Goal: Task Accomplishment & Management: Use online tool/utility

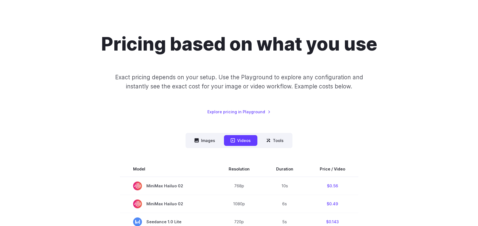
scroll to position [55, 0]
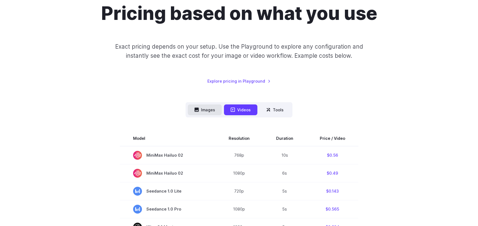
click at [212, 113] on button "Images" at bounding box center [205, 109] width 34 height 11
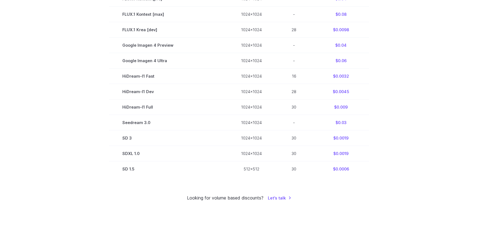
scroll to position [331, 0]
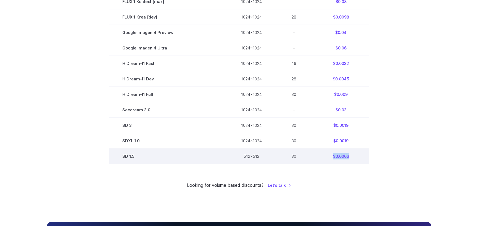
drag, startPoint x: 331, startPoint y: 156, endPoint x: 347, endPoint y: 157, distance: 16.3
click at [347, 157] on td "$0.0006" at bounding box center [341, 155] width 56 height 15
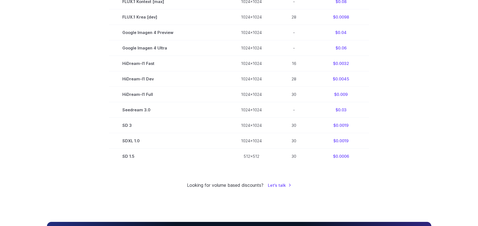
drag, startPoint x: 339, startPoint y: 157, endPoint x: 411, endPoint y: 149, distance: 71.9
click at [411, 149] on section "Model Size Steps Price / Image FLUX.1 [schnell] 1024x1024 4 $0.0013 FLUX.1 [dev…" at bounding box center [239, 9] width 384 height 309
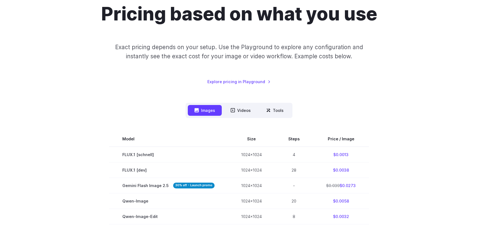
scroll to position [0, 0]
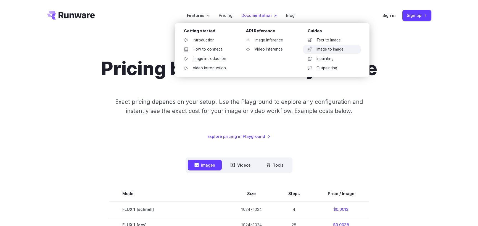
click at [329, 50] on link "Image to image" at bounding box center [331, 49] width 57 height 8
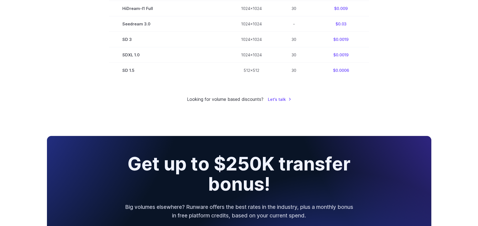
scroll to position [359, 0]
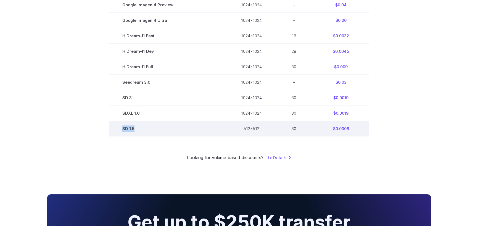
drag, startPoint x: 147, startPoint y: 129, endPoint x: 123, endPoint y: 126, distance: 24.7
click at [123, 126] on td "SD 1.5" at bounding box center [168, 128] width 119 height 15
copy td "SD 1.5"
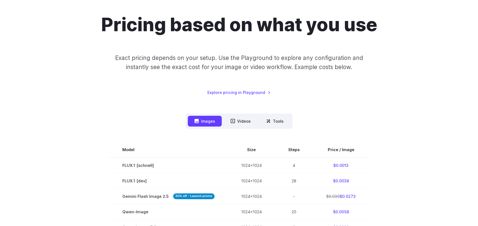
scroll to position [0, 0]
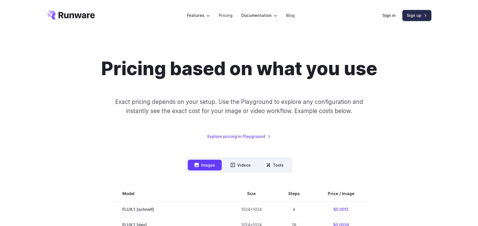
click at [411, 15] on link "Sign up" at bounding box center [416, 15] width 29 height 11
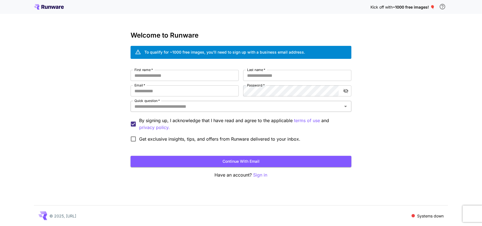
click at [209, 102] on div "Quick question   *" at bounding box center [240, 106] width 221 height 11
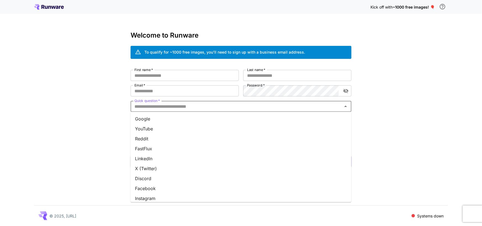
click at [184, 132] on li "YouTube" at bounding box center [240, 129] width 221 height 10
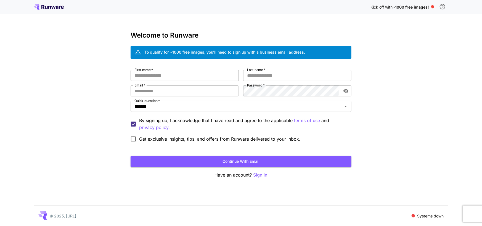
click at [175, 73] on input "First name   *" at bounding box center [184, 75] width 108 height 11
type input "*"
type input "******"
click at [252, 77] on input "Last name   *" at bounding box center [297, 75] width 108 height 11
type input "*****"
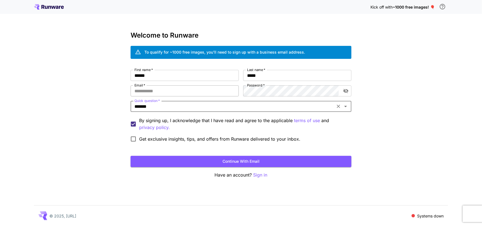
click at [177, 93] on input "Email   *" at bounding box center [184, 90] width 108 height 11
paste input "**********"
click at [341, 92] on button "toggle password visibility" at bounding box center [346, 91] width 10 height 10
type input "**********"
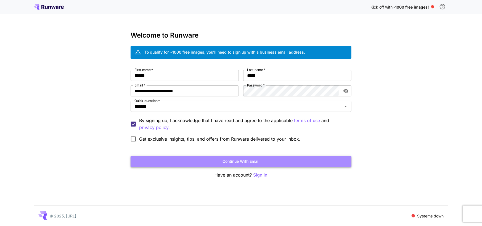
click at [210, 161] on button "Continue with email" at bounding box center [240, 161] width 221 height 11
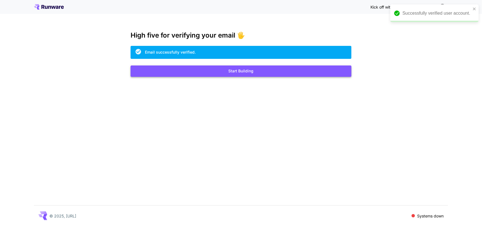
click at [270, 71] on button "Start Building" at bounding box center [240, 70] width 221 height 11
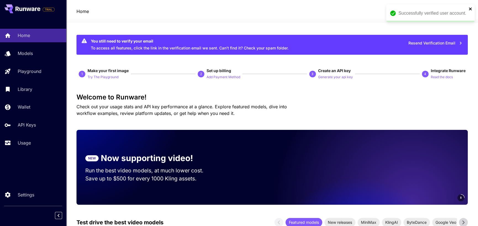
click at [469, 8] on icon "close" at bounding box center [469, 8] width 3 height 3
click at [425, 11] on span "credits left" at bounding box center [430, 11] width 19 height 5
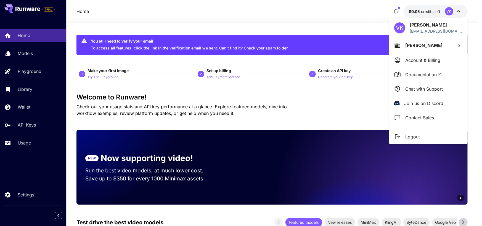
click at [350, 16] on div at bounding box center [241, 113] width 482 height 226
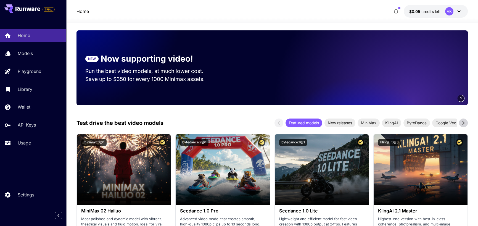
scroll to position [28, 0]
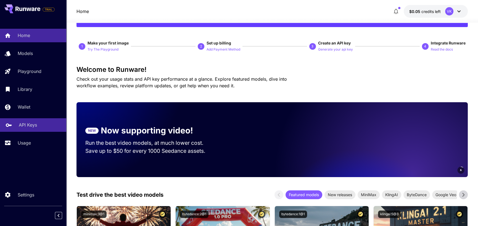
click at [40, 126] on div "API Keys" at bounding box center [40, 124] width 43 height 7
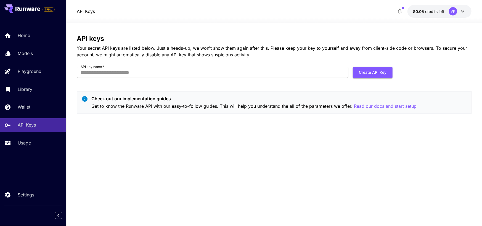
click at [130, 75] on input "API key name   *" at bounding box center [213, 72] width 272 height 11
type input "****"
click at [367, 70] on button "Create API Key" at bounding box center [373, 72] width 40 height 11
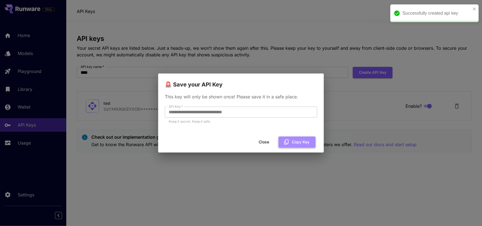
click at [295, 143] on button "Copy Key" at bounding box center [296, 141] width 37 height 11
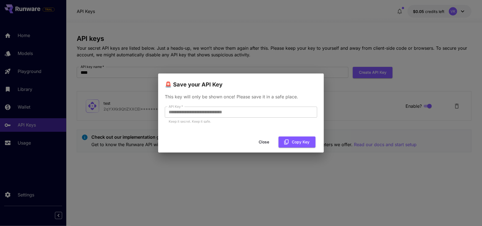
click at [258, 145] on button "Close" at bounding box center [263, 141] width 25 height 11
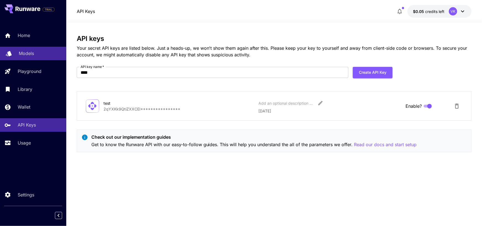
click at [34, 54] on div "Models" at bounding box center [40, 53] width 43 height 7
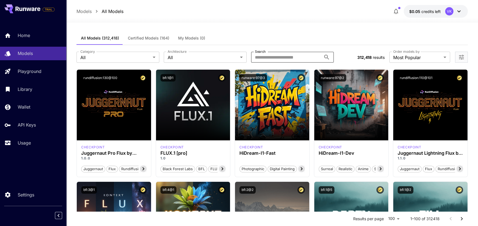
click at [259, 57] on input "Search" at bounding box center [286, 57] width 70 height 11
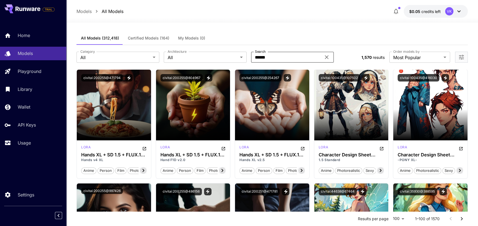
type input "******"
click at [36, 38] on div "Home" at bounding box center [40, 35] width 43 height 7
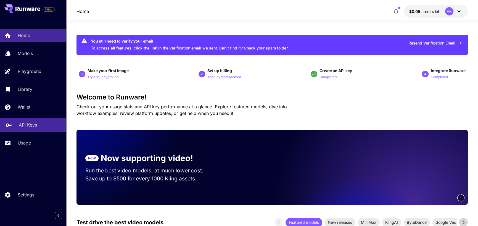
click at [30, 124] on p "API Keys" at bounding box center [28, 124] width 18 height 7
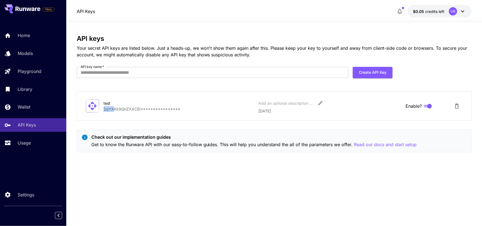
drag, startPoint x: 103, startPoint y: 108, endPoint x: 113, endPoint y: 107, distance: 10.2
click at [113, 107] on p "**********" at bounding box center [178, 109] width 151 height 6
copy p "2qYX"
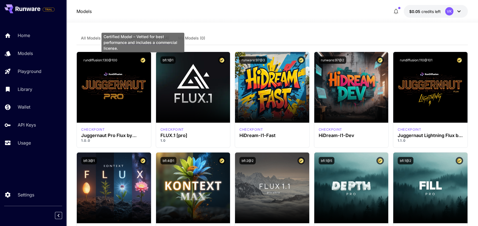
click at [112, 38] on div "Certified Model – Vetted for best performance and includes a commercial license." at bounding box center [142, 43] width 83 height 20
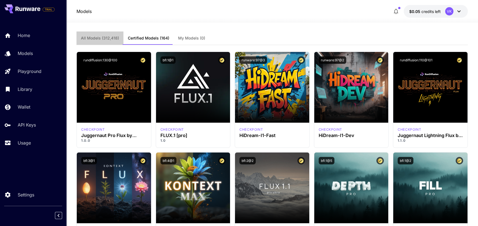
click at [92, 36] on span "All Models (312,418)" at bounding box center [100, 38] width 38 height 5
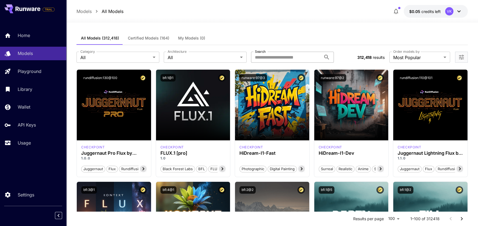
click at [286, 58] on input "Search" at bounding box center [286, 57] width 70 height 11
paste input "**********"
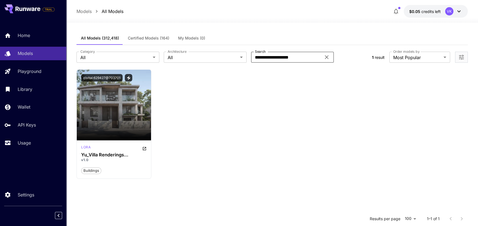
drag, startPoint x: 298, startPoint y: 58, endPoint x: 287, endPoint y: 57, distance: 10.5
click at [287, 57] on input "**********" at bounding box center [286, 57] width 70 height 11
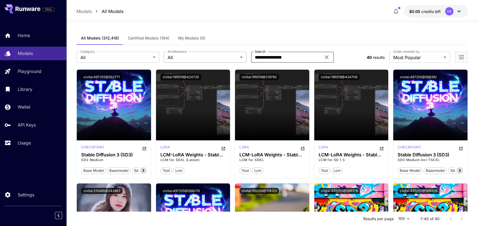
drag, startPoint x: 292, startPoint y: 57, endPoint x: 242, endPoint y: 58, distance: 50.2
click at [242, 58] on div "**********" at bounding box center [218, 57] width 285 height 11
type input "*********"
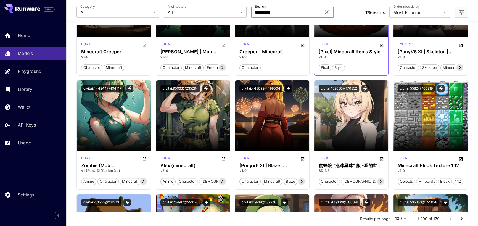
scroll to position [1021, 0]
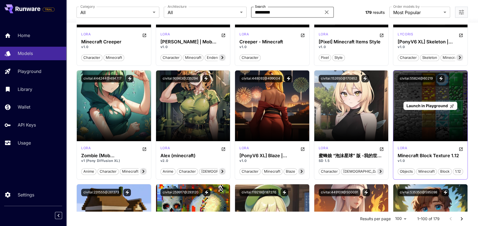
click at [453, 90] on div "Launch in Playground" at bounding box center [430, 105] width 74 height 71
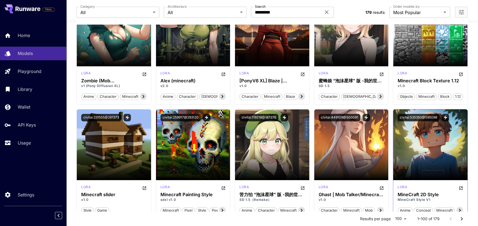
scroll to position [1131, 0]
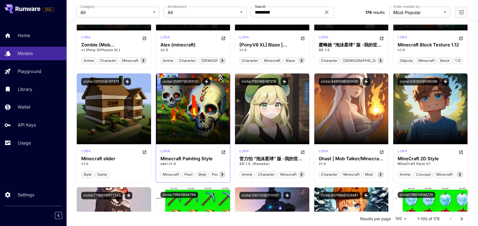
click at [176, 148] on div "lora" at bounding box center [192, 151] width 65 height 7
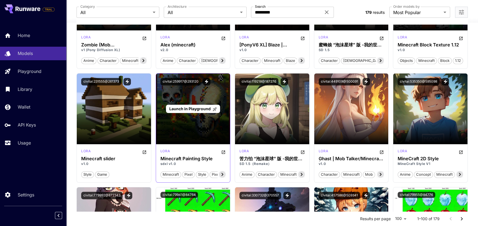
click at [193, 95] on div "Launch in Playground" at bounding box center [193, 108] width 74 height 71
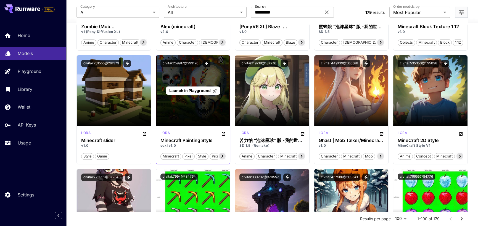
scroll to position [1159, 0]
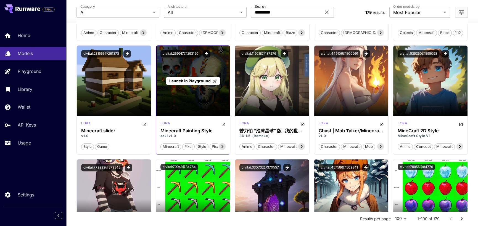
click at [197, 100] on div "Launch in Playground" at bounding box center [193, 81] width 74 height 71
click at [194, 82] on span "Launch in Playground" at bounding box center [189, 80] width 41 height 5
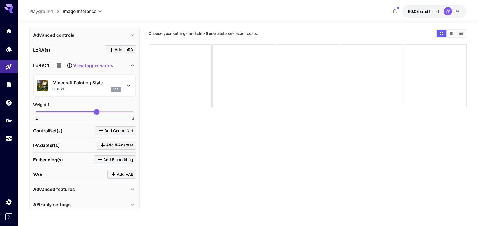
scroll to position [209, 0]
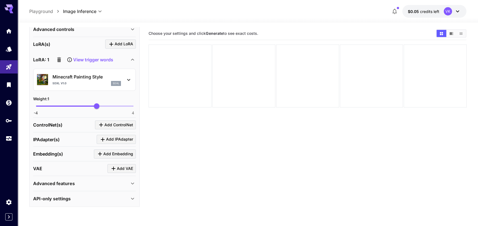
click at [88, 196] on div "API-only settings" at bounding box center [81, 198] width 96 height 7
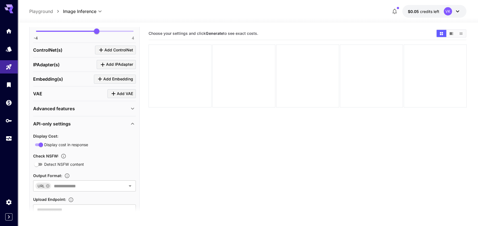
scroll to position [303, 0]
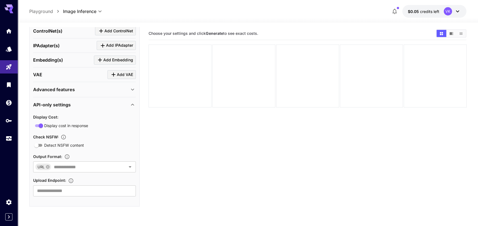
click at [70, 103] on p "API-only settings" at bounding box center [52, 104] width 38 height 7
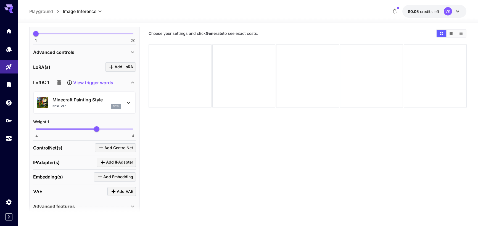
scroll to position [209, 0]
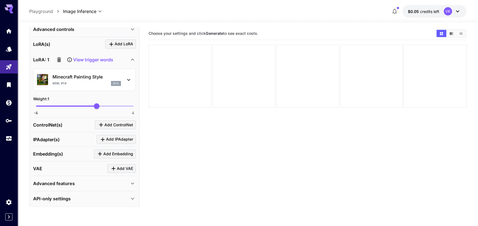
click at [126, 184] on div "Advanced features" at bounding box center [81, 183] width 96 height 7
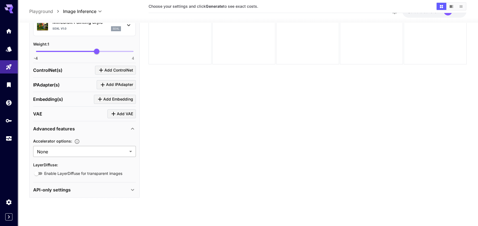
scroll to position [44, 0]
click at [103, 125] on div "Advanced features" at bounding box center [81, 128] width 96 height 7
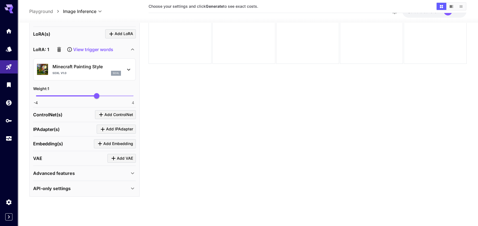
scroll to position [209, 0]
click at [77, 186] on div "API-only settings" at bounding box center [81, 188] width 96 height 7
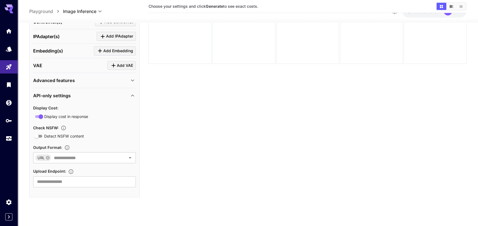
scroll to position [303, 0]
click at [54, 94] on p "API-only settings" at bounding box center [52, 95] width 38 height 7
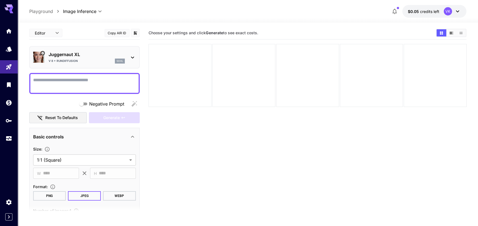
scroll to position [0, 0]
click at [130, 54] on div "Juggernaut XL V 8 + RunDiffusion sdxl" at bounding box center [84, 57] width 103 height 17
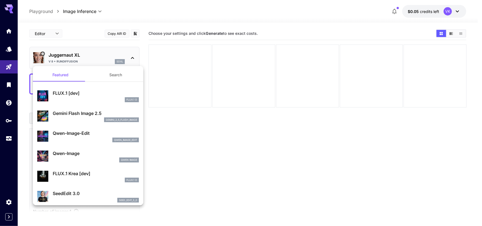
click at [130, 54] on div at bounding box center [241, 113] width 482 height 226
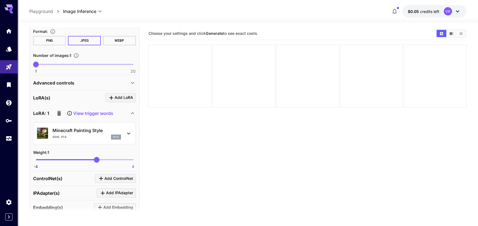
scroll to position [166, 0]
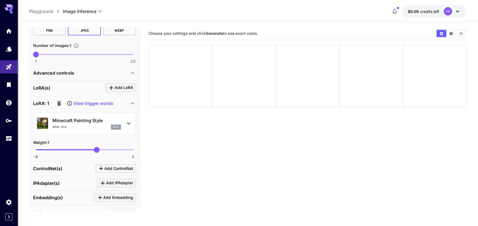
click at [85, 121] on p "Minecraft Painting Style" at bounding box center [86, 120] width 68 height 7
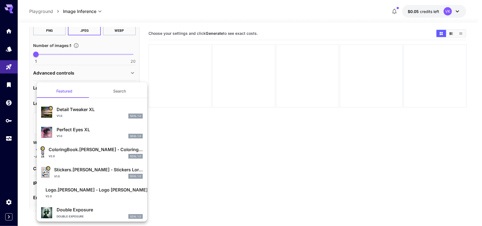
click at [161, 90] on div at bounding box center [241, 113] width 482 height 226
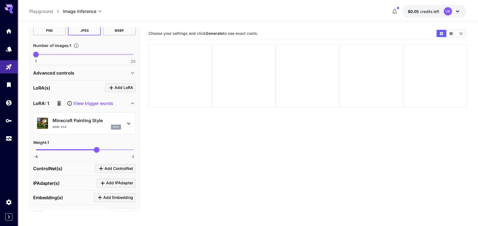
click at [127, 122] on icon at bounding box center [128, 123] width 7 height 7
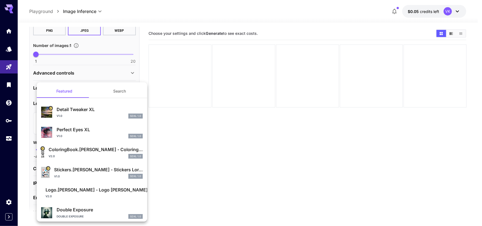
click at [206, 156] on div at bounding box center [241, 113] width 482 height 226
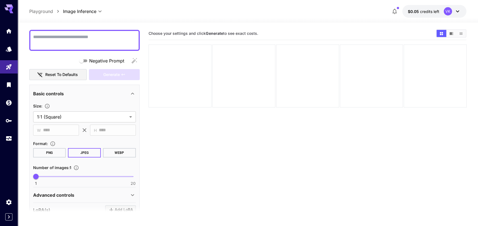
scroll to position [16, 0]
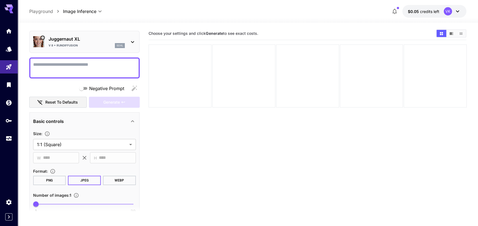
click at [72, 65] on textarea "Negative Prompt" at bounding box center [84, 67] width 103 height 13
drag, startPoint x: 150, startPoint y: 33, endPoint x: 242, endPoint y: 31, distance: 92.7
click at [242, 31] on span "Choose your settings and click Generate to see exact costs." at bounding box center [203, 33] width 110 height 5
click at [91, 70] on textarea "Negative Prompt" at bounding box center [84, 67] width 103 height 13
click at [87, 62] on textarea "Negative Prompt" at bounding box center [84, 67] width 103 height 13
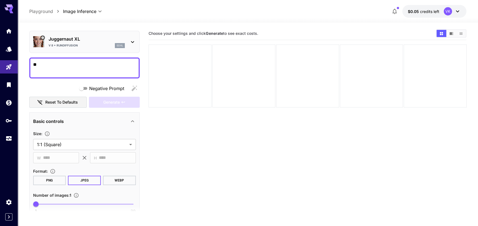
type textarea "*"
click at [66, 70] on textarea "Negative Prompt" at bounding box center [84, 67] width 103 height 13
click at [47, 65] on textarea "**********" at bounding box center [84, 67] width 103 height 13
click at [72, 64] on textarea "**********" at bounding box center [84, 67] width 103 height 13
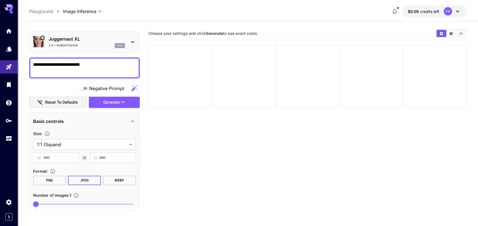
click at [48, 64] on textarea "**********" at bounding box center [84, 67] width 103 height 13
click at [96, 66] on textarea "**********" at bounding box center [84, 67] width 103 height 13
type textarea "**********"
click at [116, 104] on span "Generate" at bounding box center [111, 102] width 17 height 7
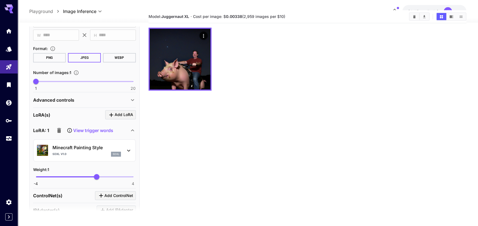
scroll to position [0, 0]
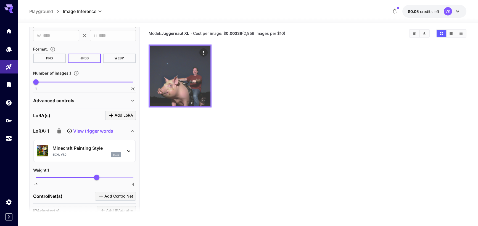
click at [201, 96] on button "Open in fullscreen" at bounding box center [203, 99] width 8 height 8
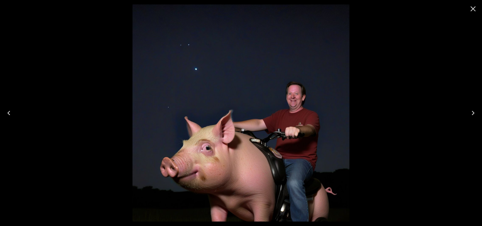
click at [474, 8] on icon "Close" at bounding box center [472, 8] width 5 height 5
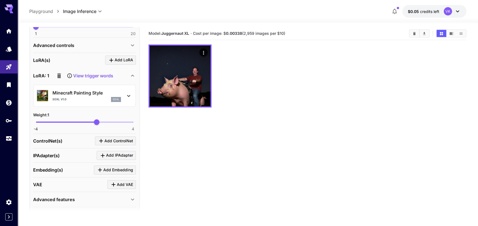
scroll to position [209, 0]
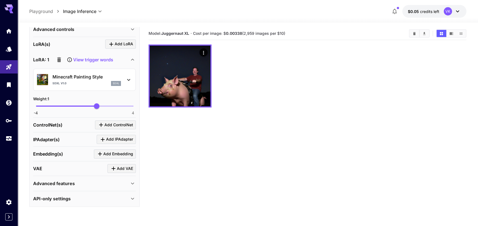
click at [127, 80] on icon at bounding box center [128, 79] width 7 height 7
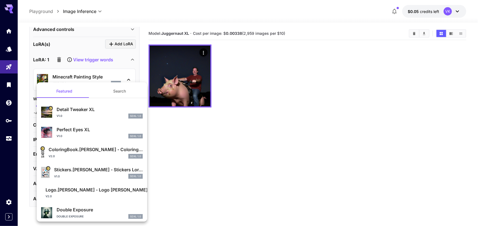
click at [127, 80] on div at bounding box center [241, 113] width 482 height 226
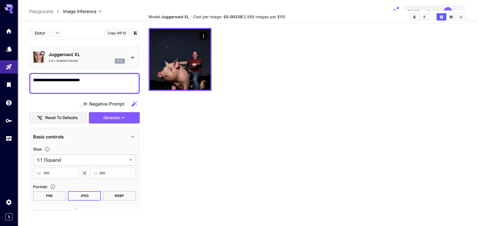
scroll to position [0, 0]
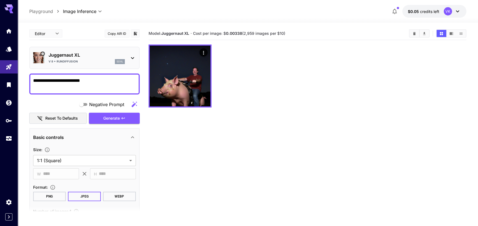
click at [133, 55] on icon at bounding box center [132, 58] width 7 height 7
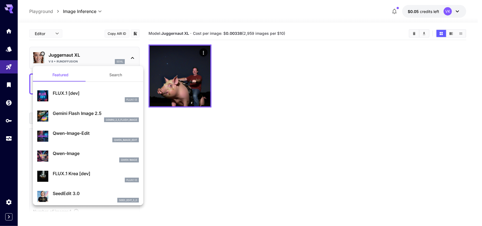
click at [133, 55] on div at bounding box center [241, 113] width 482 height 226
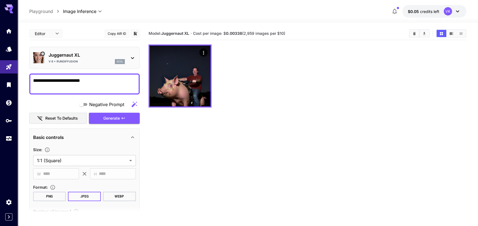
click at [93, 55] on p "Juggernaut XL" at bounding box center [87, 55] width 76 height 7
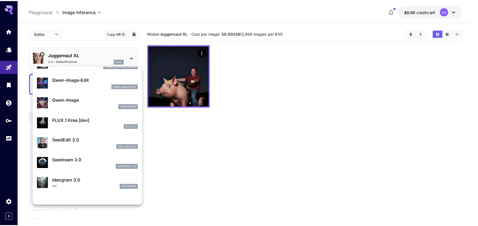
scroll to position [28, 0]
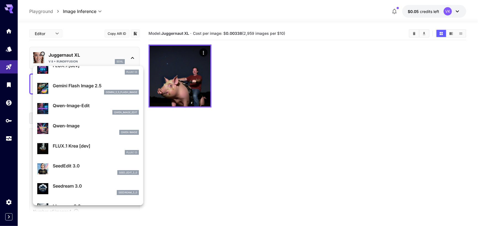
click at [232, 164] on div at bounding box center [241, 113] width 482 height 226
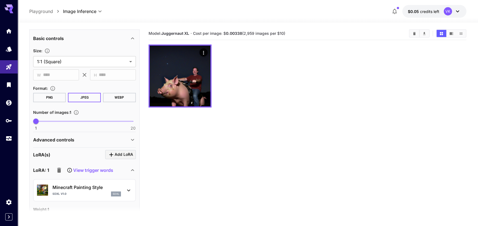
scroll to position [154, 0]
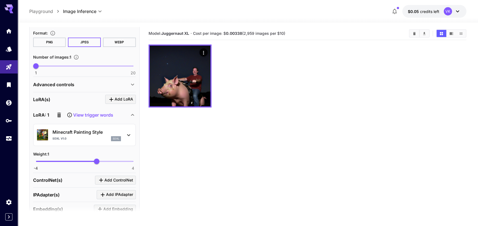
click at [68, 114] on icon at bounding box center [70, 115] width 6 height 6
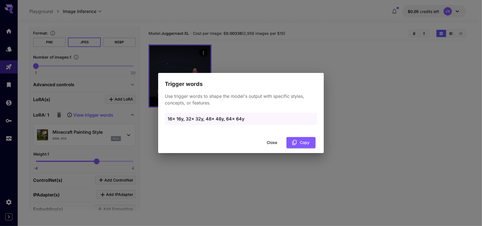
click at [271, 141] on button "Close" at bounding box center [271, 142] width 25 height 11
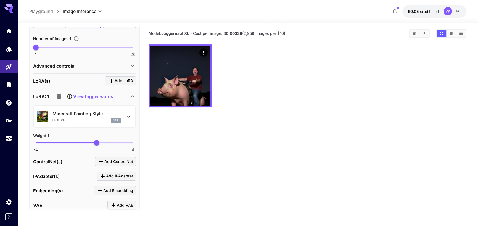
scroll to position [182, 0]
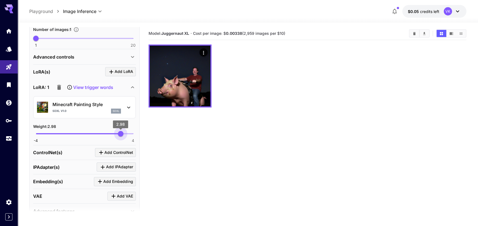
type input "*"
drag, startPoint x: 106, startPoint y: 130, endPoint x: 139, endPoint y: 130, distance: 32.6
click at [139, 130] on div "**********" at bounding box center [84, 89] width 110 height 287
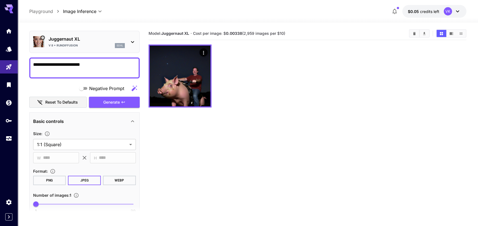
scroll to position [0, 0]
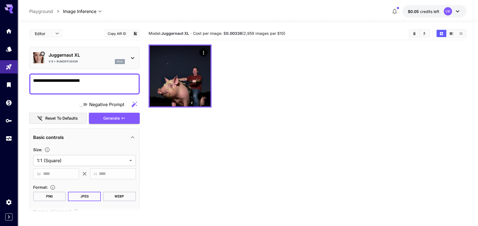
click at [87, 60] on div "V 8 + RunDiffusion sdxl" at bounding box center [87, 61] width 76 height 5
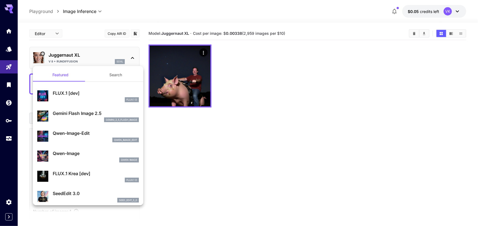
click at [108, 75] on button "Search" at bounding box center [115, 74] width 55 height 13
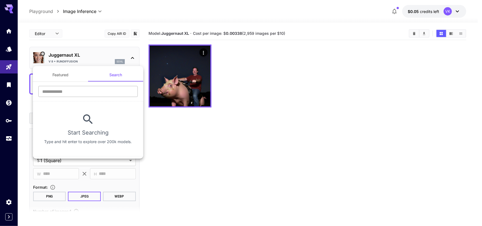
click at [79, 90] on input "text" at bounding box center [87, 91] width 99 height 11
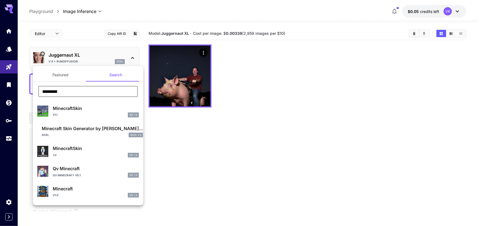
type input "*********"
click at [195, 156] on div at bounding box center [241, 113] width 482 height 226
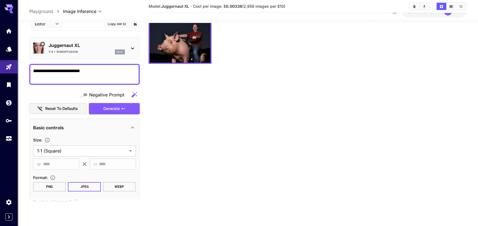
click at [96, 55] on div "Juggernaut XL V 8 + RunDiffusion sdxl" at bounding box center [84, 48] width 103 height 17
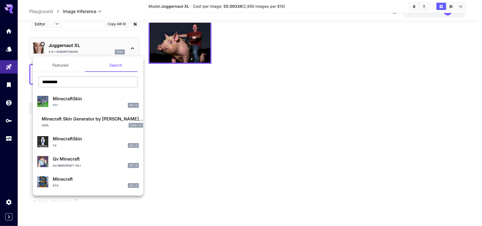
click at [81, 83] on input "*********" at bounding box center [87, 81] width 99 height 11
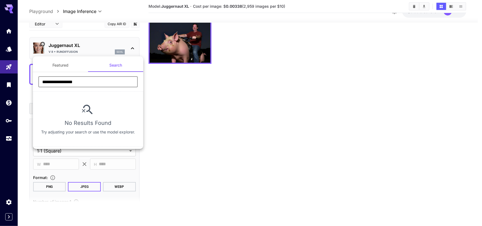
click at [79, 84] on input "**********" at bounding box center [87, 81] width 99 height 11
type input "*********"
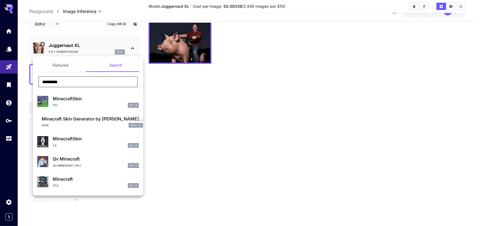
click at [219, 113] on div at bounding box center [241, 113] width 482 height 226
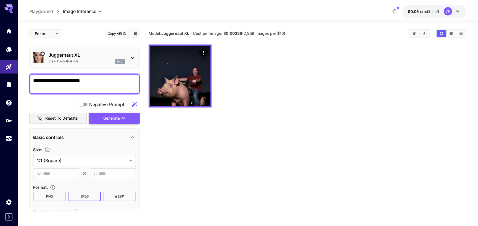
click at [115, 119] on span "Generate" at bounding box center [111, 118] width 17 height 7
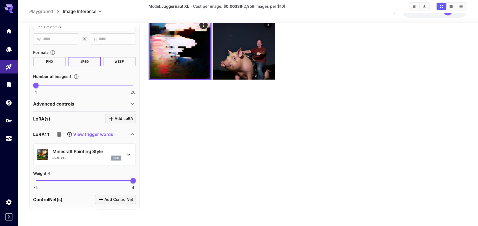
scroll to position [126, 0]
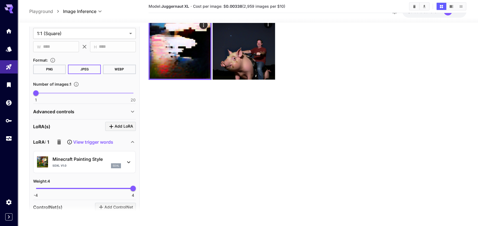
click at [99, 187] on span "-4 4 4" at bounding box center [84, 188] width 97 height 8
type input "****"
drag, startPoint x: 99, startPoint y: 187, endPoint x: 109, endPoint y: 188, distance: 10.0
click at [109, 188] on span "2.03" at bounding box center [109, 188] width 6 height 6
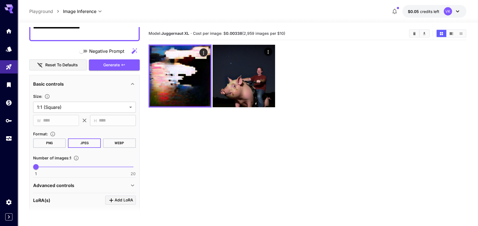
scroll to position [44, 0]
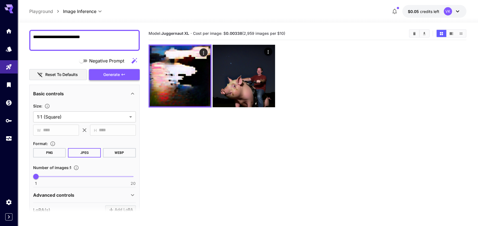
click at [114, 75] on span "Generate" at bounding box center [111, 74] width 17 height 7
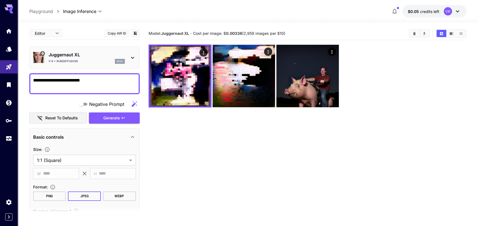
scroll to position [0, 0]
drag, startPoint x: 101, startPoint y: 82, endPoint x: 28, endPoint y: 80, distance: 72.6
click at [28, 80] on section "**********" at bounding box center [248, 146] width 460 height 247
click at [56, 84] on textarea "Negative Prompt" at bounding box center [84, 83] width 103 height 13
type textarea "**********"
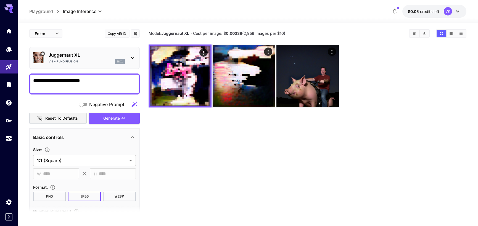
click at [100, 84] on textarea "**********" at bounding box center [84, 83] width 103 height 13
click at [90, 84] on textarea "**********" at bounding box center [84, 83] width 103 height 13
click at [38, 11] on p "Playground" at bounding box center [41, 11] width 24 height 7
click at [47, 11] on p "Playground" at bounding box center [41, 11] width 24 height 7
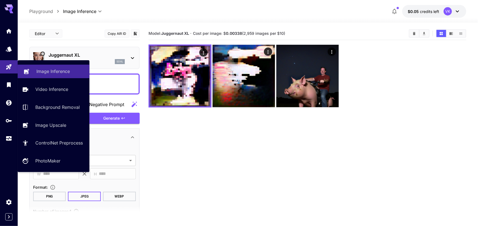
click at [47, 72] on p "Image Inference" at bounding box center [52, 71] width 33 height 7
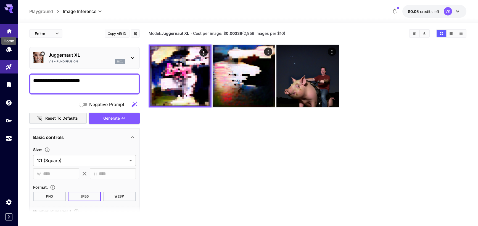
click at [11, 32] on icon "Home" at bounding box center [10, 29] width 6 height 5
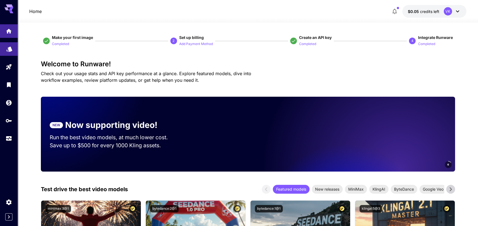
click at [12, 53] on link at bounding box center [9, 49] width 18 height 14
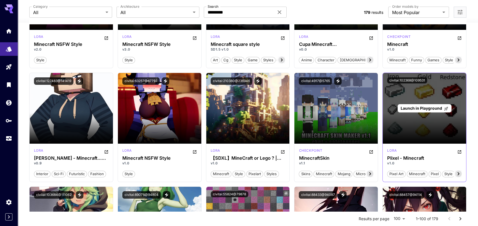
scroll to position [110, 0]
click at [419, 106] on span "Launch in Playground" at bounding box center [420, 108] width 41 height 5
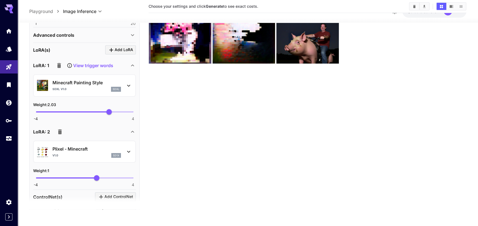
scroll to position [193, 0]
click at [60, 64] on icon "button" at bounding box center [59, 66] width 7 height 7
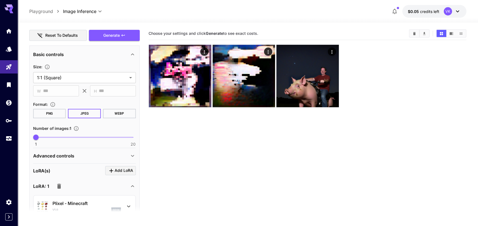
scroll to position [0, 0]
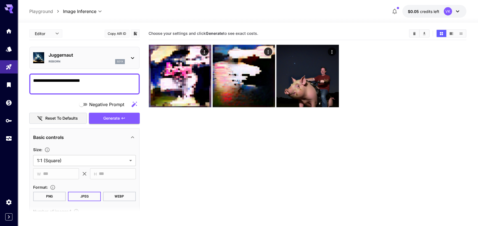
drag, startPoint x: 97, startPoint y: 82, endPoint x: 30, endPoint y: 80, distance: 66.5
click at [30, 80] on div "**********" at bounding box center [84, 83] width 110 height 21
type textarea "**********"
click at [107, 118] on span "Generate" at bounding box center [111, 118] width 17 height 7
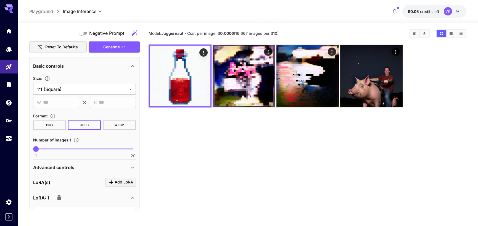
click at [55, 89] on body "**********" at bounding box center [239, 134] width 478 height 269
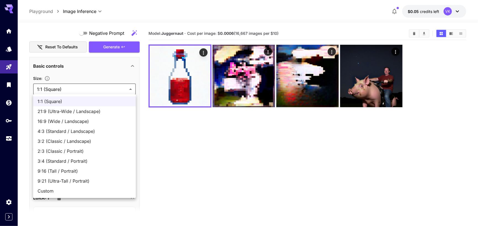
click at [58, 87] on div at bounding box center [241, 113] width 482 height 226
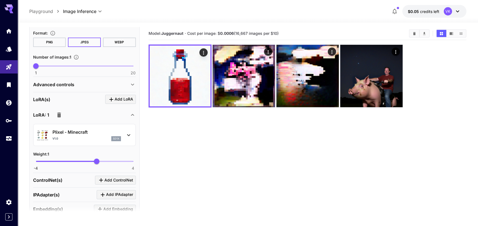
scroll to position [209, 0]
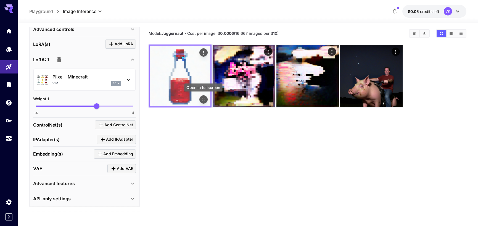
click at [203, 100] on icon "Open in fullscreen" at bounding box center [203, 100] width 6 height 6
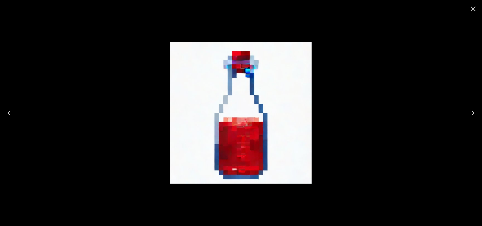
click at [471, 8] on icon "Close" at bounding box center [472, 8] width 9 height 9
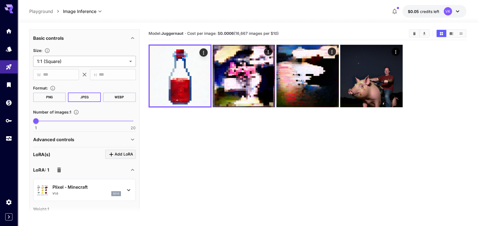
scroll to position [138, 0]
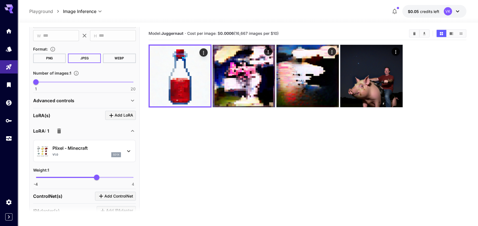
click at [50, 58] on button "PNG" at bounding box center [49, 58] width 33 height 9
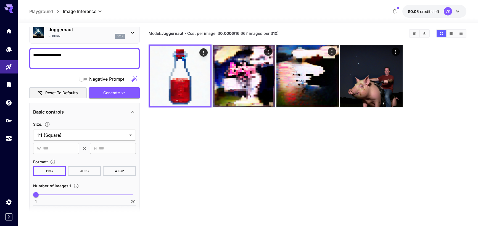
scroll to position [0, 0]
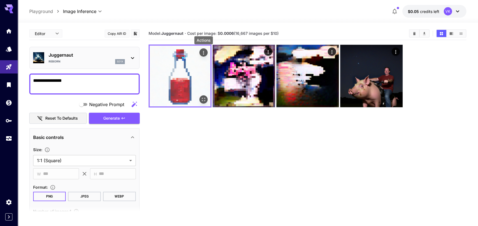
click at [203, 50] on icon "Actions" at bounding box center [203, 53] width 6 height 6
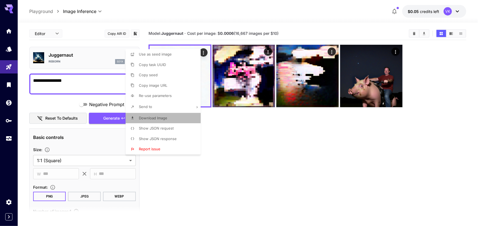
click at [173, 119] on li "Download Image" at bounding box center [165, 118] width 78 height 10
click at [267, 159] on div at bounding box center [241, 113] width 482 height 226
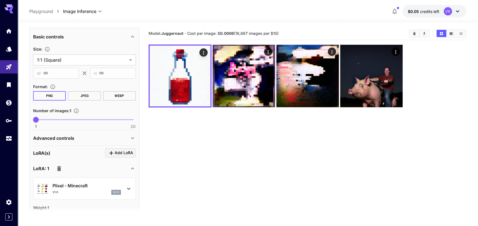
scroll to position [99, 0]
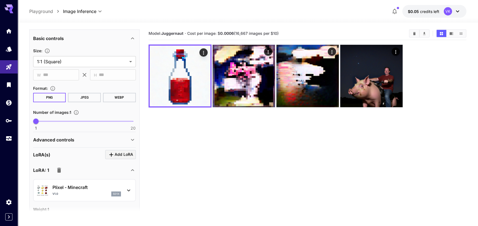
click at [83, 134] on div "Advanced controls" at bounding box center [84, 139] width 103 height 13
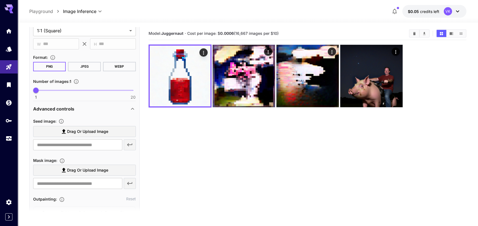
scroll to position [126, 0]
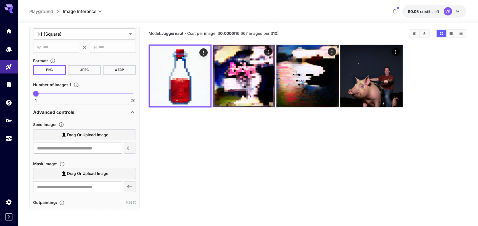
click at [72, 109] on p "Advanced controls" at bounding box center [53, 112] width 41 height 7
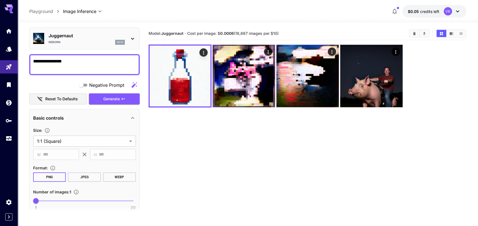
scroll to position [16, 0]
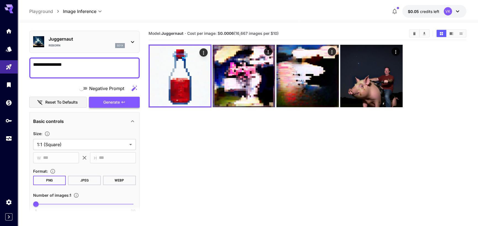
click at [111, 102] on span "Generate" at bounding box center [111, 102] width 17 height 7
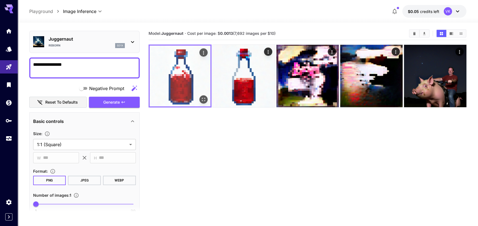
click at [185, 73] on img at bounding box center [180, 76] width 61 height 61
click at [180, 76] on img at bounding box center [180, 76] width 61 height 61
click at [177, 70] on img at bounding box center [180, 76] width 61 height 61
click at [185, 80] on img at bounding box center [180, 76] width 61 height 61
click at [203, 99] on icon "Open in fullscreen" at bounding box center [203, 100] width 6 height 6
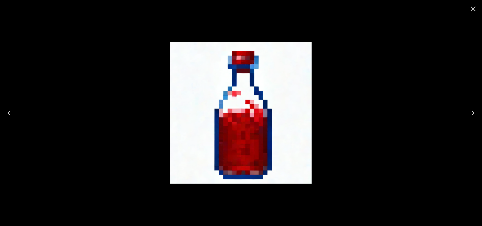
click at [473, 11] on icon "Close" at bounding box center [472, 8] width 9 height 9
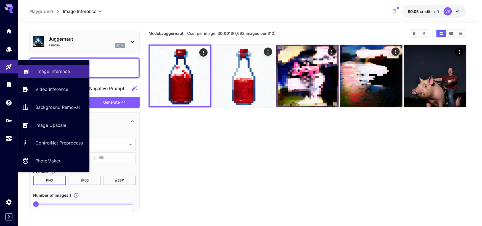
click at [49, 69] on p "Image Inference" at bounding box center [52, 71] width 33 height 7
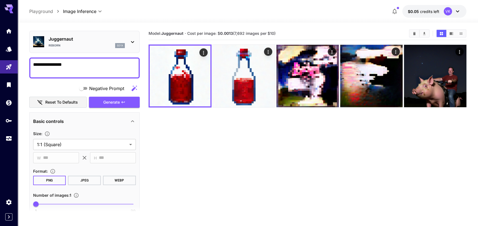
click at [44, 12] on p "Playground" at bounding box center [41, 11] width 24 height 7
click at [42, 11] on p "Playground" at bounding box center [41, 11] width 24 height 7
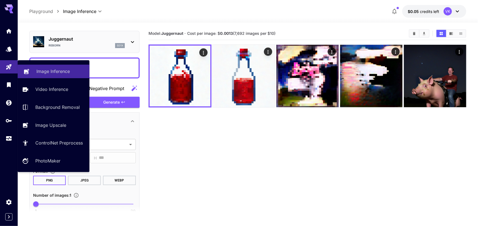
click at [43, 69] on p "Image Inference" at bounding box center [52, 71] width 33 height 7
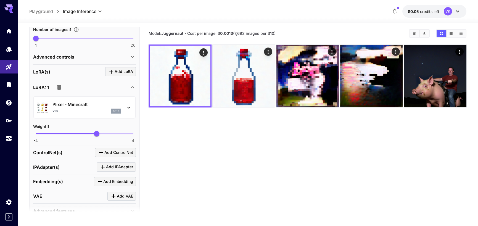
scroll to position [44, 0]
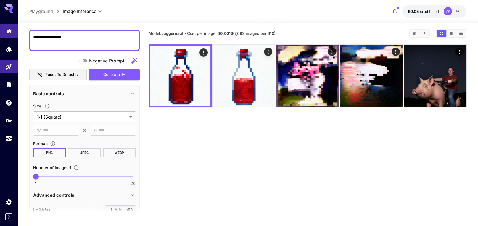
click at [11, 31] on icon "Home" at bounding box center [10, 29] width 6 height 5
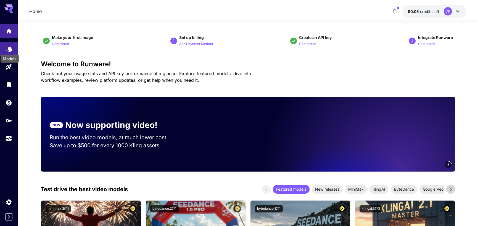
click at [12, 50] on icon "Models" at bounding box center [9, 48] width 7 height 7
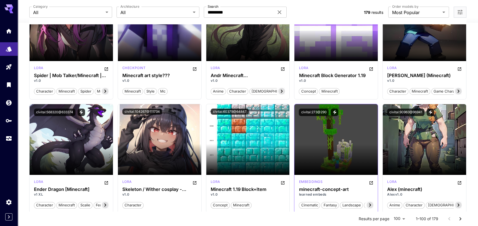
scroll to position [524, 0]
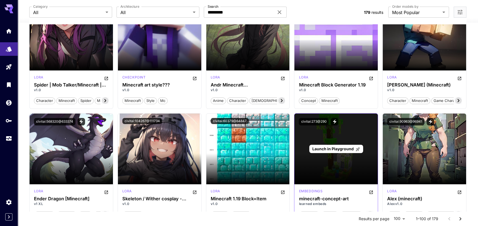
click at [335, 149] on span "Launch in Playground" at bounding box center [332, 148] width 41 height 5
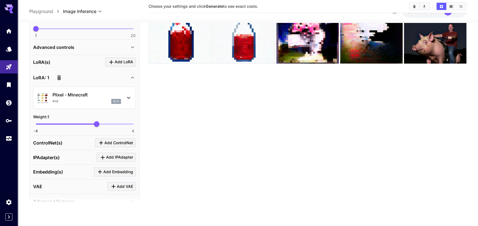
scroll to position [154, 0]
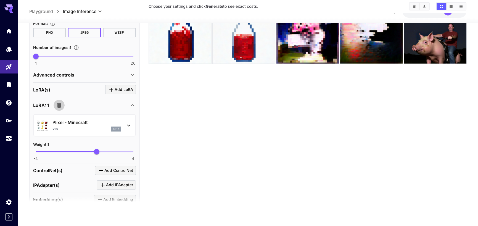
click at [62, 103] on icon "button" at bounding box center [59, 105] width 7 height 7
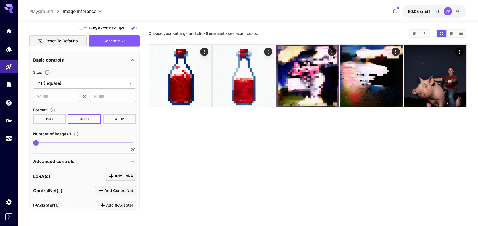
scroll to position [0, 0]
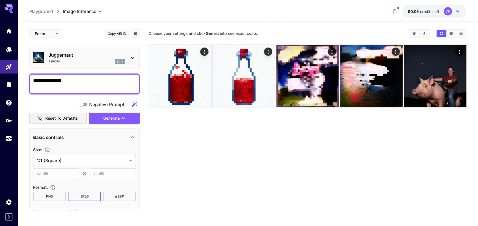
click at [40, 13] on p "Playground" at bounding box center [41, 11] width 24 height 7
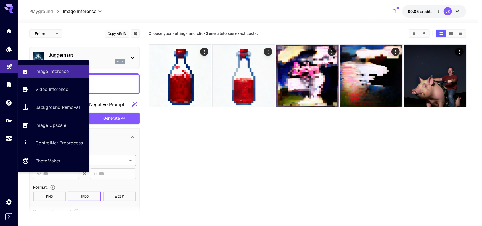
click at [7, 68] on icon "Playground" at bounding box center [9, 65] width 7 height 7
click at [64, 67] on link "Image Inference" at bounding box center [54, 72] width 72 height 14
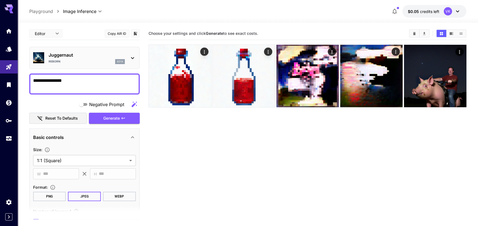
click at [8, 8] on icon at bounding box center [8, 8] width 9 height 9
click at [7, 30] on icon "Home" at bounding box center [10, 29] width 6 height 5
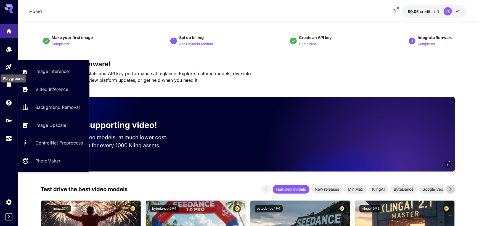
click at [9, 71] on div "Playground" at bounding box center [13, 76] width 26 height 12
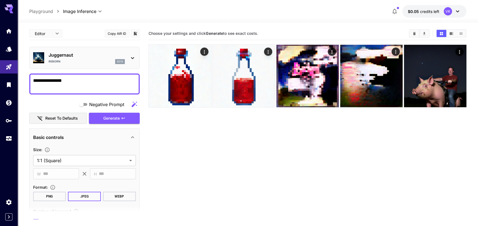
click at [42, 11] on p "Playground" at bounding box center [41, 11] width 24 height 7
click at [10, 51] on icon "Models" at bounding box center [9, 47] width 7 height 7
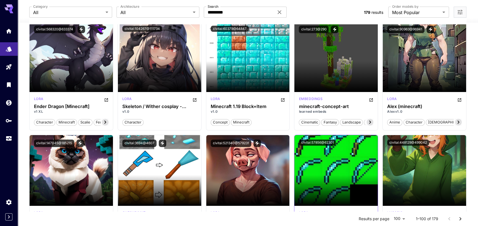
scroll to position [607, 0]
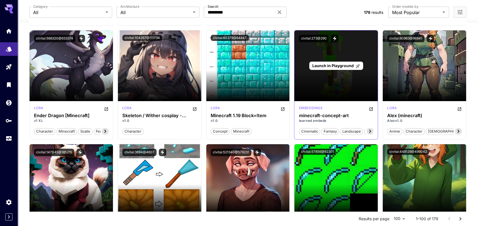
click at [331, 64] on span "Launch in Playground" at bounding box center [332, 65] width 41 height 5
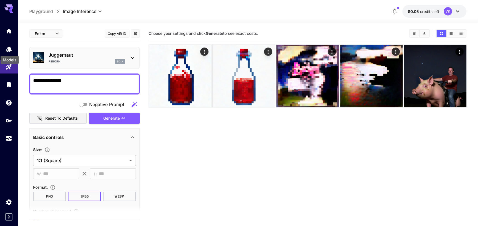
click at [8, 62] on div "Models" at bounding box center [10, 60] width 18 height 8
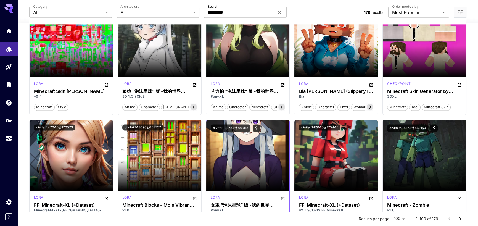
scroll to position [1787, 0]
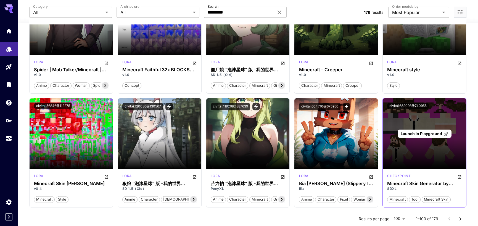
click at [408, 132] on span "Launch in Playground" at bounding box center [420, 133] width 41 height 5
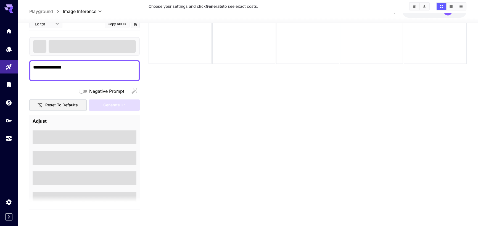
scroll to position [44, 0]
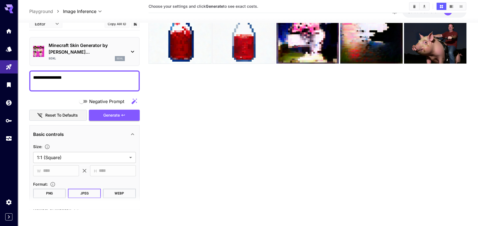
click at [88, 74] on textarea "**********" at bounding box center [84, 80] width 103 height 13
drag, startPoint x: 92, startPoint y: 72, endPoint x: 30, endPoint y: 66, distance: 62.3
click at [30, 70] on div "**********" at bounding box center [84, 80] width 110 height 21
type textarea "*"
click at [78, 74] on textarea "Negative Prompt" at bounding box center [84, 80] width 103 height 13
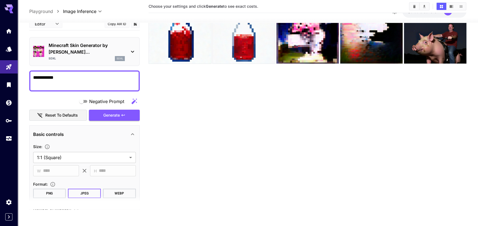
drag, startPoint x: 58, startPoint y: 71, endPoint x: 46, endPoint y: 70, distance: 13.0
click at [46, 74] on textarea "**********" at bounding box center [84, 80] width 103 height 13
click at [75, 75] on textarea "**********" at bounding box center [84, 80] width 103 height 13
type textarea "**********"
click at [106, 111] on span "Generate" at bounding box center [111, 114] width 17 height 7
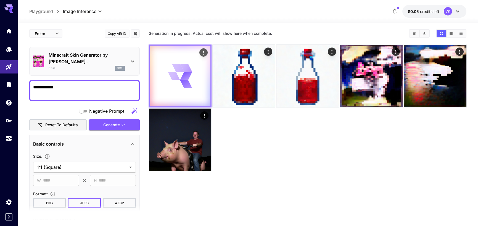
click at [195, 72] on div at bounding box center [180, 76] width 61 height 61
click at [202, 52] on icon "Actions" at bounding box center [203, 53] width 6 height 6
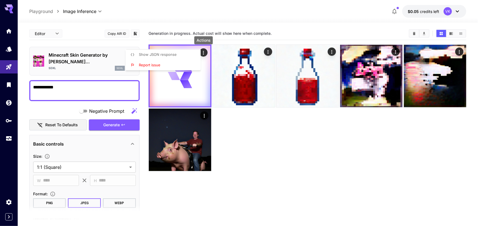
click at [247, 133] on div at bounding box center [241, 113] width 482 height 226
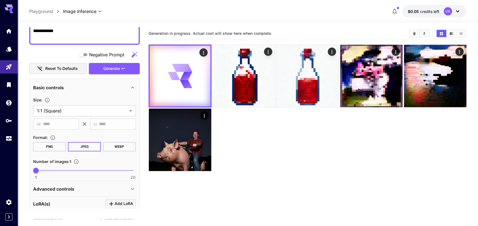
scroll to position [138, 0]
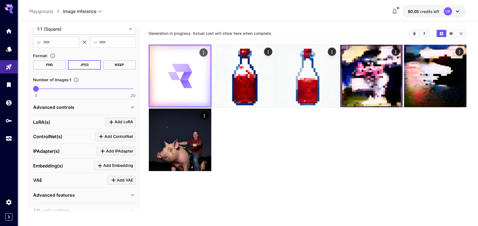
click at [178, 79] on icon at bounding box center [174, 75] width 14 height 11
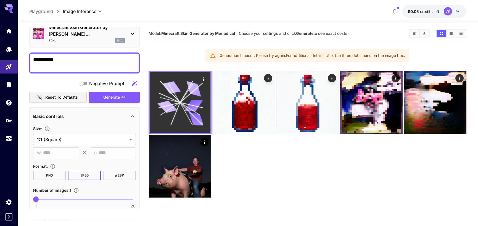
scroll to position [0, 0]
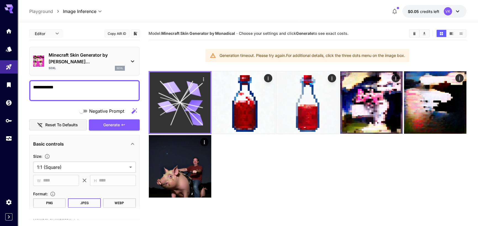
click at [182, 88] on icon at bounding box center [180, 102] width 46 height 46
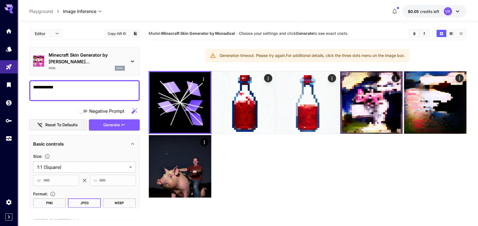
click at [45, 11] on p "Playground" at bounding box center [41, 11] width 24 height 7
click at [9, 48] on icon "Models" at bounding box center [9, 47] width 6 height 5
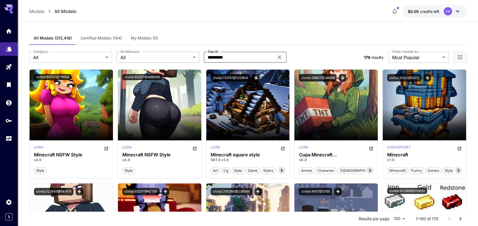
drag, startPoint x: 229, startPoint y: 59, endPoint x: 197, endPoint y: 58, distance: 32.6
click at [197, 58] on div "Category All *** Category Architecture All *** Architecture Search ********* Se…" at bounding box center [194, 57] width 330 height 11
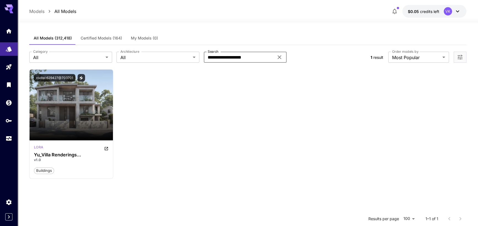
drag, startPoint x: 250, startPoint y: 58, endPoint x: 241, endPoint y: 56, distance: 9.4
click at [241, 56] on input "**********" at bounding box center [239, 57] width 70 height 11
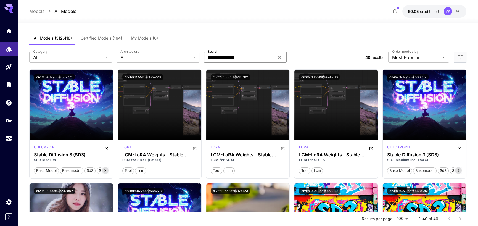
drag, startPoint x: 246, startPoint y: 58, endPoint x: 209, endPoint y: 55, distance: 37.1
click at [209, 55] on input "**********" at bounding box center [239, 57] width 70 height 11
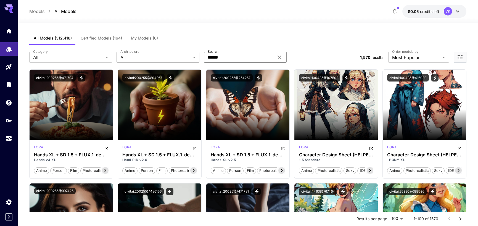
drag, startPoint x: 229, startPoint y: 58, endPoint x: 195, endPoint y: 57, distance: 33.4
click at [195, 57] on div "Category All *** Category Architecture All *** Architecture Search ****** Search" at bounding box center [192, 57] width 326 height 11
type input "*********"
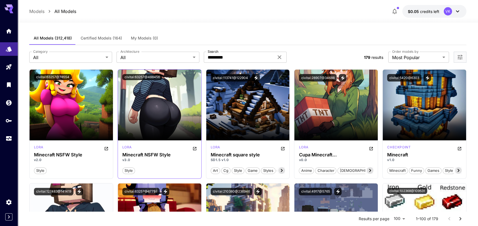
click at [151, 108] on img at bounding box center [159, 105] width 83 height 71
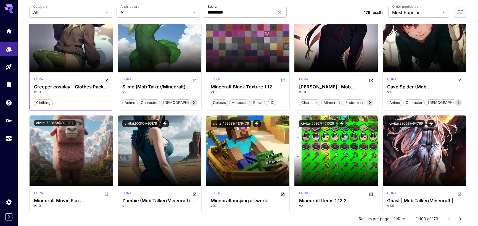
scroll to position [303, 0]
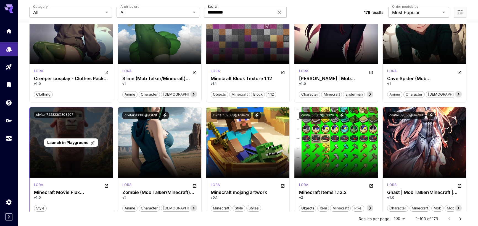
click at [68, 147] on div "Launch in Playground" at bounding box center [71, 142] width 83 height 71
click at [69, 141] on span "Launch in Playground" at bounding box center [67, 142] width 41 height 5
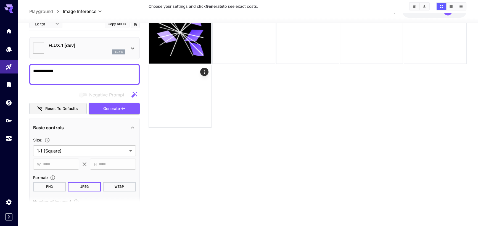
type input "**********"
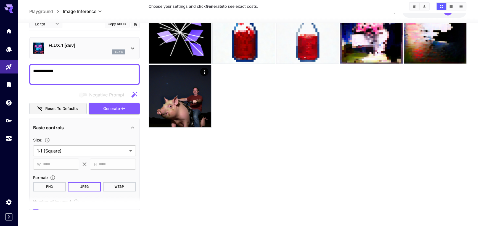
click at [73, 71] on textarea "**********" at bounding box center [84, 73] width 103 height 13
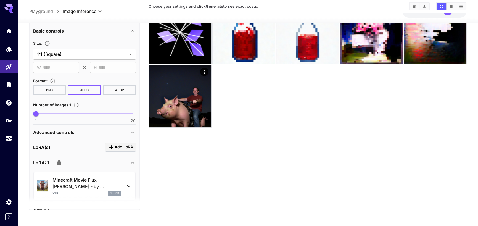
scroll to position [134, 0]
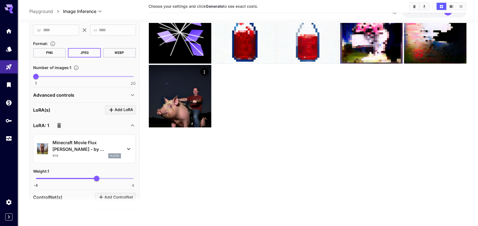
click at [69, 96] on p "Advanced controls" at bounding box center [53, 94] width 41 height 7
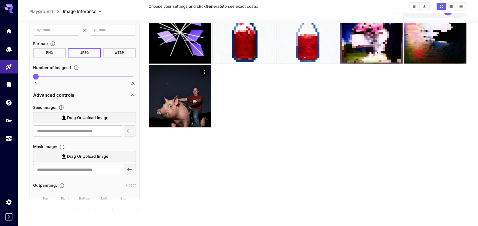
click at [69, 96] on p "Advanced controls" at bounding box center [53, 94] width 41 height 7
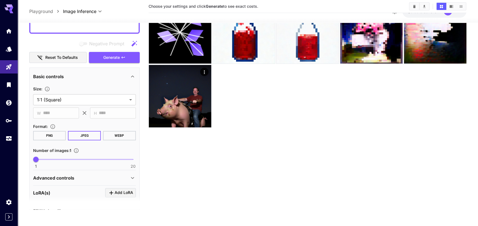
scroll to position [0, 0]
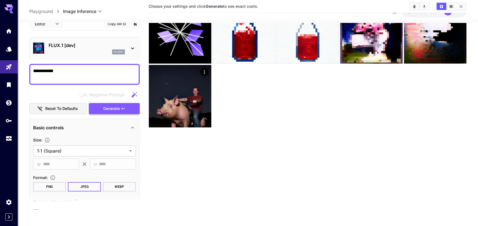
click at [112, 107] on span "Generate" at bounding box center [111, 108] width 17 height 7
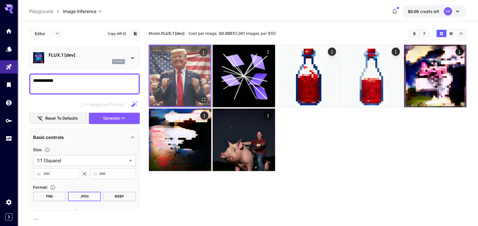
click at [180, 74] on img at bounding box center [180, 76] width 61 height 61
click at [203, 99] on icon "Open in fullscreen" at bounding box center [203, 100] width 6 height 6
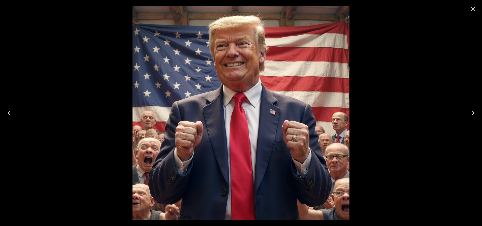
click at [471, 10] on icon "Close" at bounding box center [472, 8] width 9 height 9
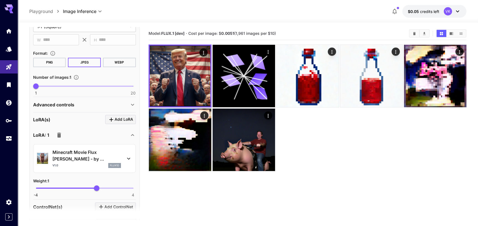
scroll to position [138, 0]
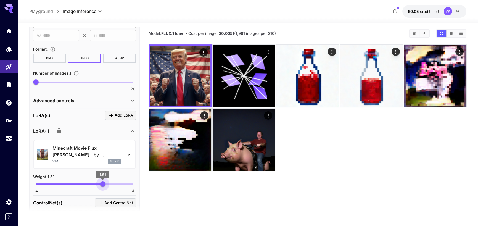
drag, startPoint x: 97, startPoint y: 182, endPoint x: 103, endPoint y: 183, distance: 6.1
click at [103, 183] on span "1.51" at bounding box center [103, 184] width 6 height 6
drag, startPoint x: 235, startPoint y: 34, endPoint x: 221, endPoint y: 32, distance: 14.5
click at [221, 32] on span "Cost per image: $ 0.0051 (1,961 images per $10)" at bounding box center [231, 33] width 87 height 5
copy span "$ 0.0051"
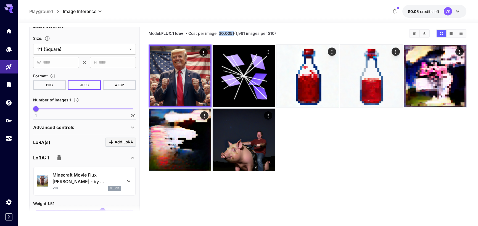
scroll to position [55, 0]
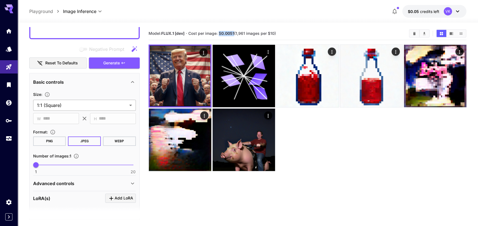
click at [62, 105] on body "**********" at bounding box center [239, 134] width 478 height 269
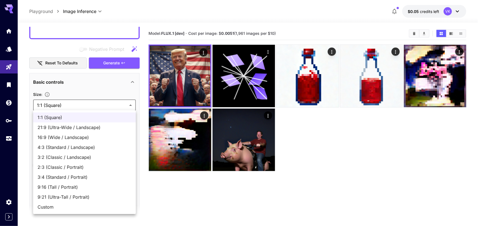
click at [80, 103] on div at bounding box center [241, 113] width 482 height 226
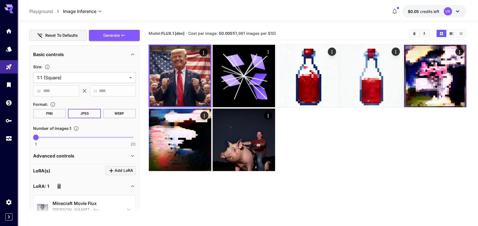
scroll to position [110, 0]
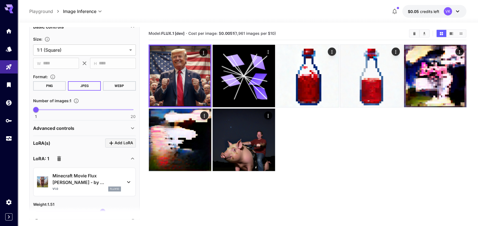
click at [108, 124] on div "Advanced controls" at bounding box center [84, 127] width 103 height 13
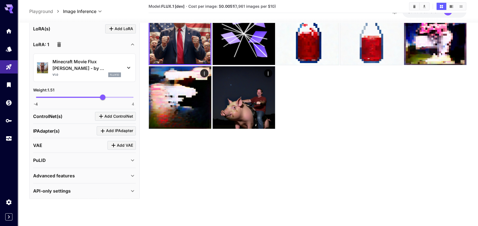
scroll to position [44, 0]
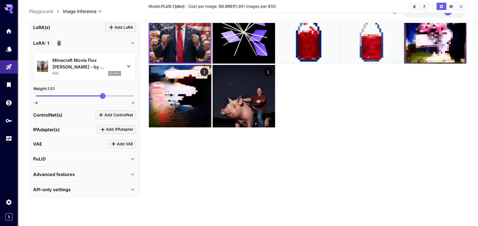
click at [89, 172] on div "Advanced features" at bounding box center [81, 173] width 96 height 7
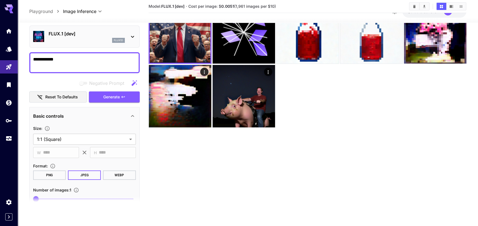
scroll to position [0, 0]
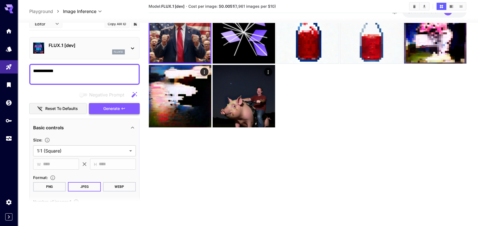
click at [113, 108] on span "Generate" at bounding box center [111, 108] width 17 height 7
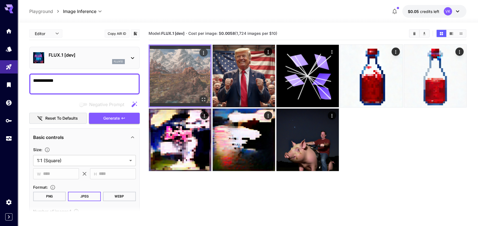
click at [168, 66] on img at bounding box center [180, 76] width 61 height 61
click at [188, 85] on img at bounding box center [180, 76] width 61 height 61
click at [204, 99] on icon "Open in fullscreen" at bounding box center [203, 100] width 6 height 6
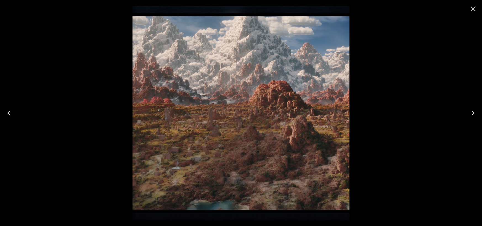
click at [473, 8] on icon "Close" at bounding box center [472, 8] width 5 height 5
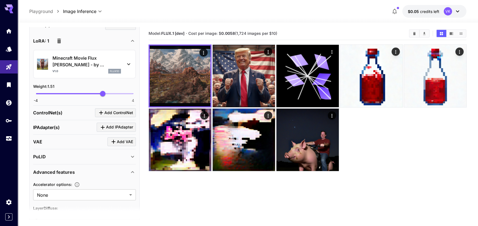
scroll to position [469, 0]
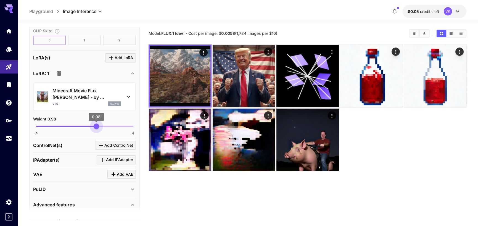
type input "****"
drag, startPoint x: 100, startPoint y: 125, endPoint x: 97, endPoint y: 124, distance: 3.6
click at [97, 124] on span "1.01" at bounding box center [97, 126] width 6 height 6
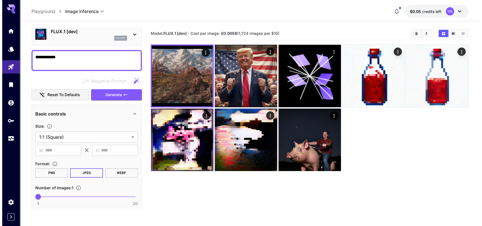
scroll to position [0, 0]
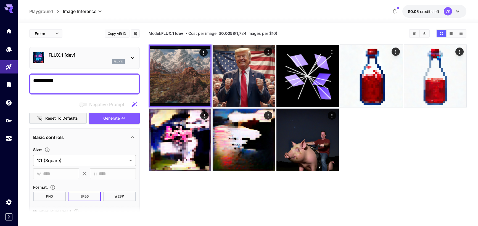
click at [71, 85] on textarea "**********" at bounding box center [84, 83] width 103 height 13
type textarea "**********"
click at [114, 116] on span "Generate" at bounding box center [111, 118] width 17 height 7
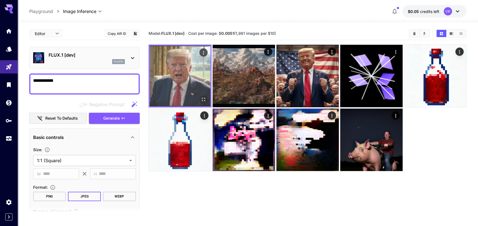
click at [194, 71] on img at bounding box center [180, 76] width 61 height 61
click at [203, 98] on icon "Open in fullscreen" at bounding box center [203, 100] width 6 height 6
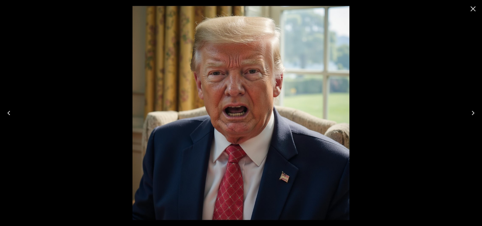
click at [474, 11] on icon "Close" at bounding box center [472, 8] width 9 height 9
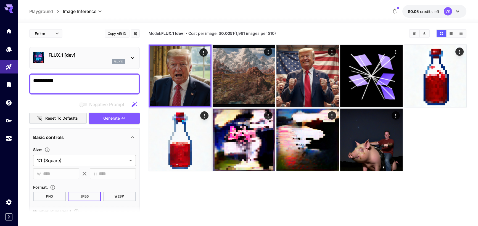
drag, startPoint x: 50, startPoint y: 79, endPoint x: 31, endPoint y: 79, distance: 19.0
click at [31, 79] on div "**********" at bounding box center [84, 83] width 110 height 21
type textarea "**********"
drag, startPoint x: 67, startPoint y: 82, endPoint x: 27, endPoint y: 79, distance: 39.9
click at [27, 79] on section "**********" at bounding box center [248, 146] width 460 height 247
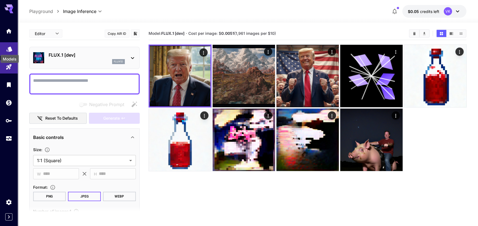
click at [9, 47] on icon "Models" at bounding box center [9, 47] width 6 height 5
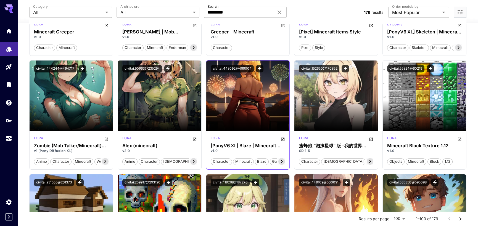
scroll to position [1021, 0]
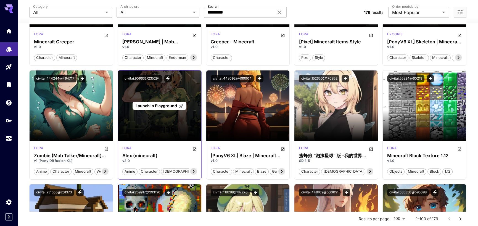
click at [156, 105] on span "Launch in Playground" at bounding box center [155, 105] width 41 height 5
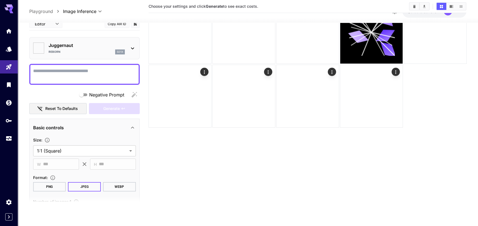
type input "*******"
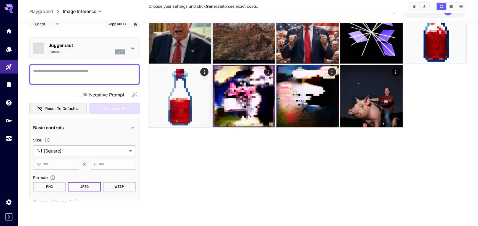
scroll to position [44, 0]
click at [87, 73] on textarea "Negative Prompt" at bounding box center [84, 73] width 103 height 13
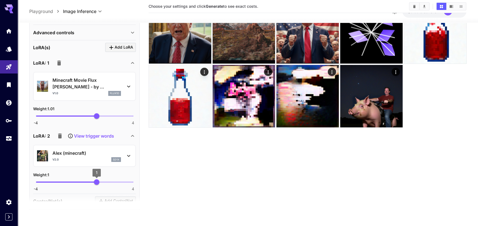
scroll to position [138, 0]
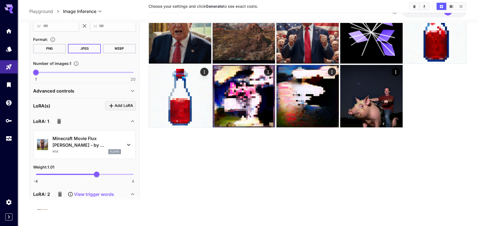
click at [59, 120] on icon "button" at bounding box center [59, 121] width 4 height 5
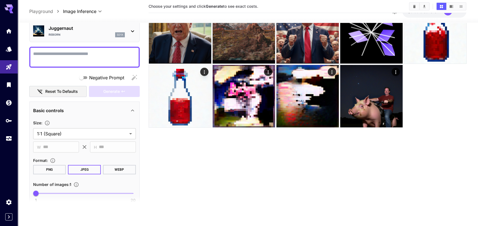
scroll to position [0, 0]
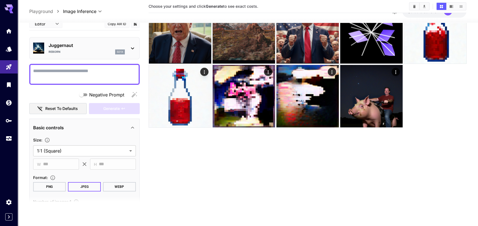
click at [66, 77] on textarea "Negative Prompt" at bounding box center [84, 73] width 103 height 13
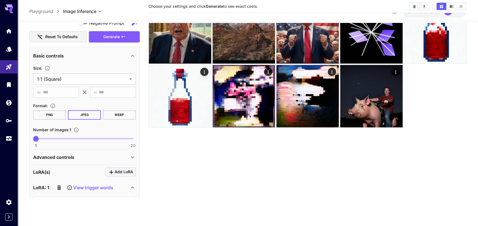
scroll to position [28, 0]
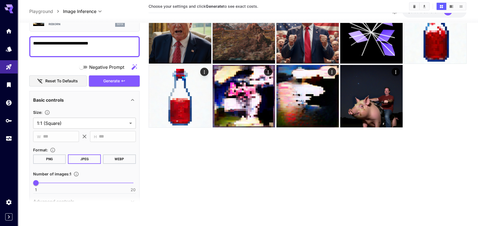
click at [50, 42] on textarea "**********" at bounding box center [84, 46] width 103 height 13
click at [53, 42] on textarea "**********" at bounding box center [84, 46] width 103 height 13
click at [112, 82] on span "Generate" at bounding box center [111, 80] width 17 height 7
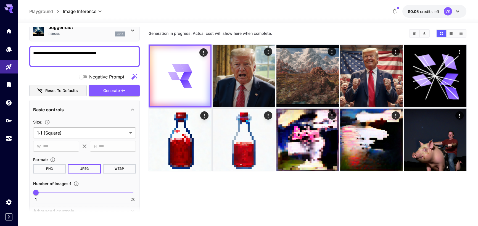
scroll to position [0, 0]
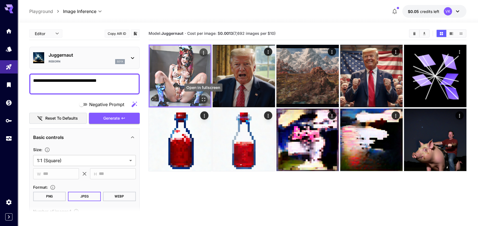
click at [205, 99] on icon "Open in fullscreen" at bounding box center [203, 100] width 6 height 6
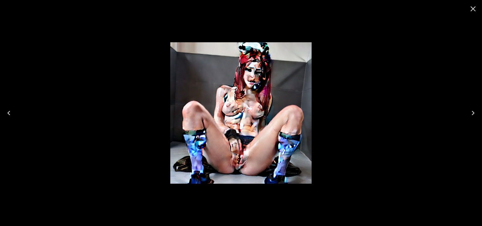
click at [472, 9] on icon "Close" at bounding box center [472, 8] width 5 height 5
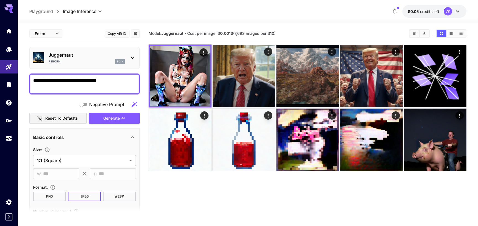
click at [108, 76] on div "**********" at bounding box center [84, 83] width 110 height 21
click at [109, 78] on textarea "**********" at bounding box center [84, 83] width 103 height 13
click at [120, 118] on button "Generate" at bounding box center [114, 118] width 51 height 11
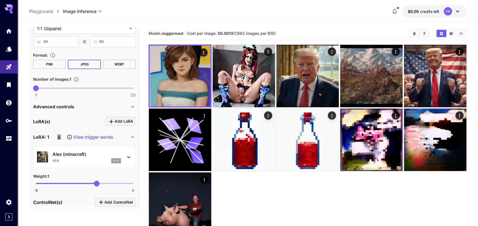
scroll to position [166, 0]
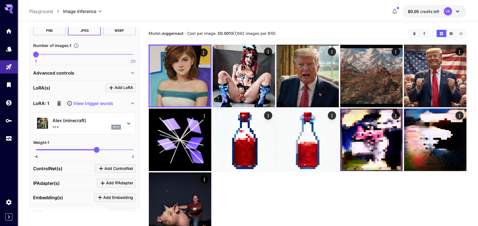
click at [94, 124] on div "v2.0 sd1x" at bounding box center [86, 126] width 68 height 5
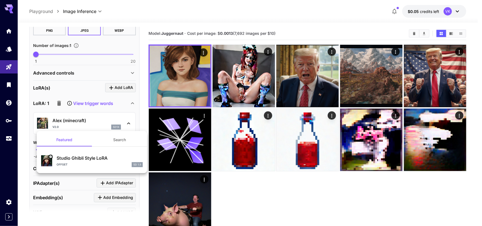
click at [91, 161] on p "Studio Ghibli Style LoRA" at bounding box center [100, 157] width 86 height 7
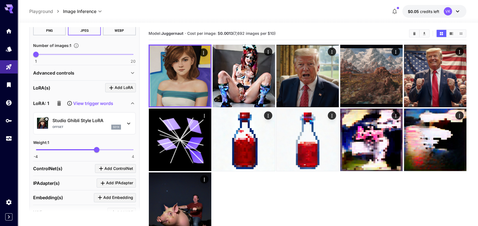
click at [88, 128] on div "offset sd1x" at bounding box center [86, 126] width 68 height 5
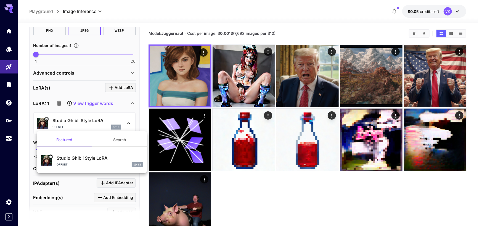
click at [117, 142] on button "Search" at bounding box center [119, 139] width 55 height 13
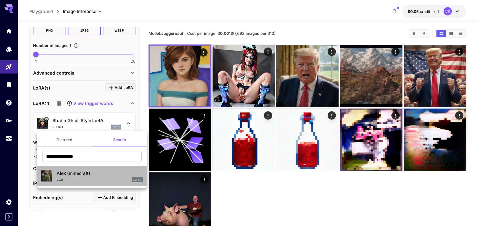
click at [83, 174] on p "Alex (minecraft)" at bounding box center [100, 173] width 86 height 7
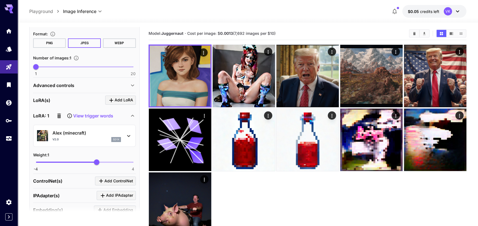
scroll to position [209, 0]
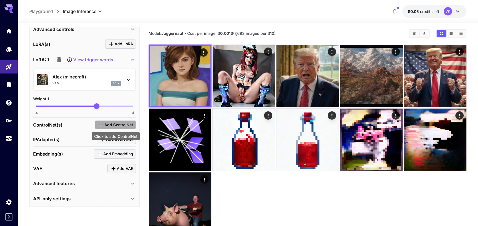
click at [110, 123] on span "Add ControlNet" at bounding box center [118, 124] width 29 height 7
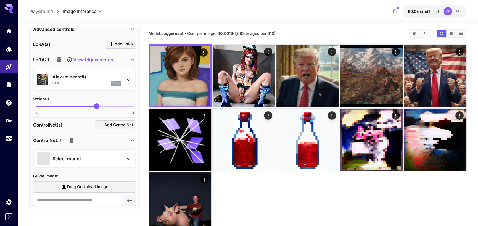
click at [82, 161] on div "Select model" at bounding box center [80, 158] width 86 height 13
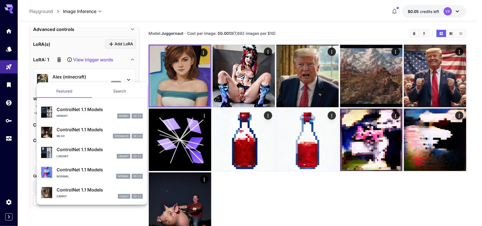
click at [25, 161] on div at bounding box center [241, 113] width 482 height 226
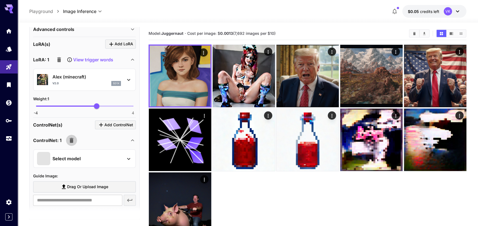
click at [72, 138] on icon "button" at bounding box center [71, 140] width 7 height 7
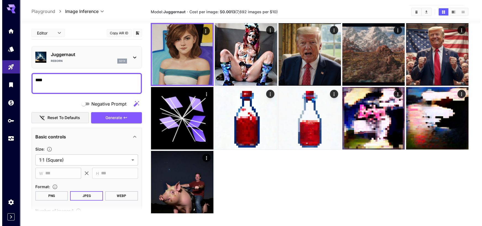
scroll to position [0, 0]
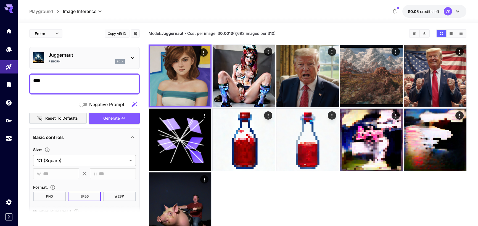
click at [103, 58] on p "Juggernaut" at bounding box center [87, 55] width 76 height 7
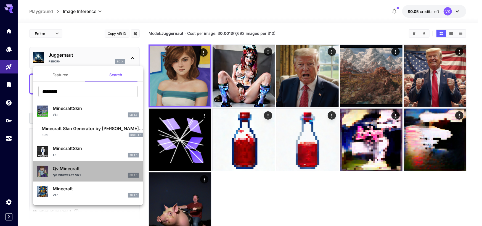
click at [113, 173] on div "Qv Minecraft v0.1 SD 1.5" at bounding box center [96, 174] width 86 height 5
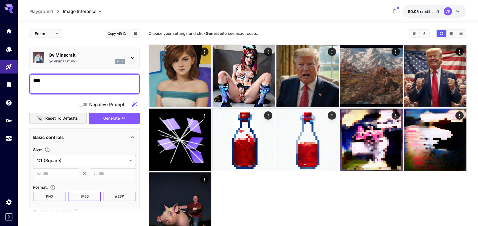
click at [63, 58] on div "Qv Minecraft Qv Minecraft v0.1 sd1x" at bounding box center [87, 58] width 76 height 12
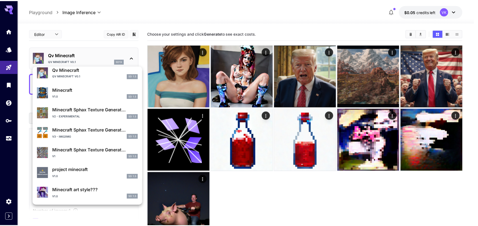
scroll to position [99, 0]
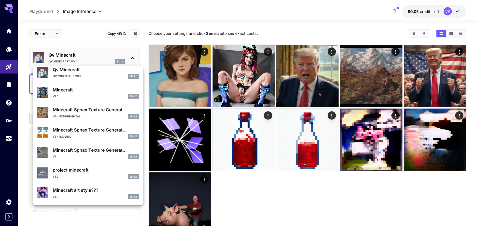
click at [99, 188] on p "Minecraft art style???" at bounding box center [96, 189] width 86 height 7
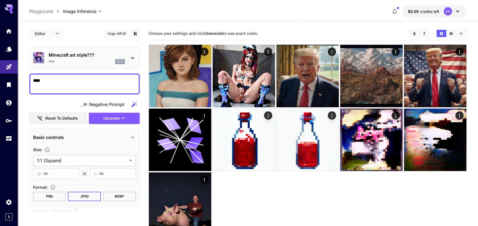
scroll to position [138, 0]
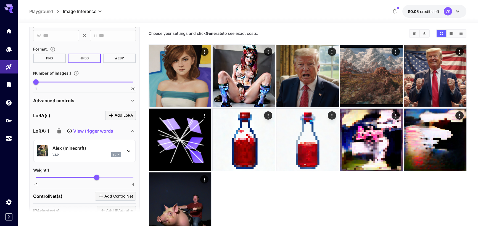
click at [59, 130] on icon "button" at bounding box center [59, 130] width 4 height 5
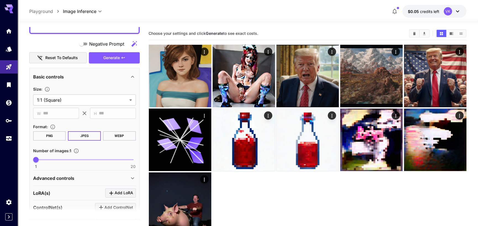
scroll to position [143, 0]
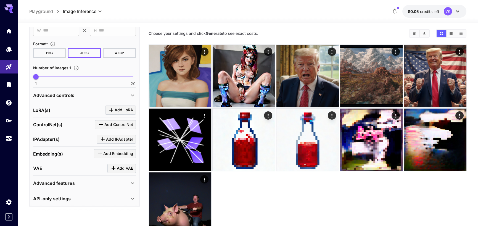
click at [90, 185] on div "Advanced features" at bounding box center [84, 182] width 103 height 13
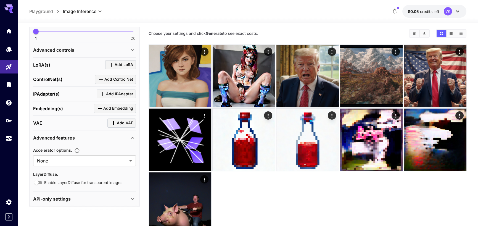
scroll to position [189, 0]
click at [80, 192] on div "API-only settings" at bounding box center [84, 197] width 103 height 13
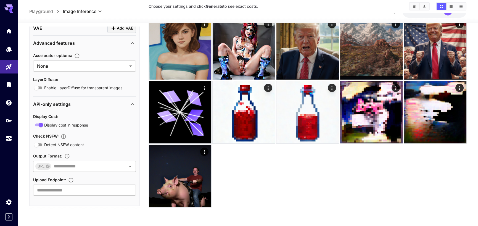
scroll to position [200, 0]
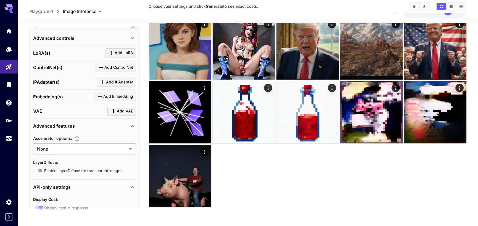
click at [60, 129] on div "Advanced features" at bounding box center [84, 125] width 103 height 13
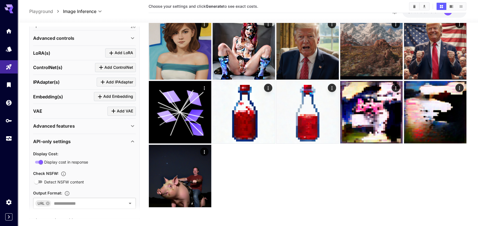
click at [60, 138] on p "API-only settings" at bounding box center [52, 141] width 38 height 7
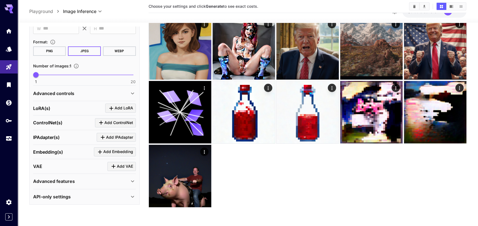
scroll to position [143, 0]
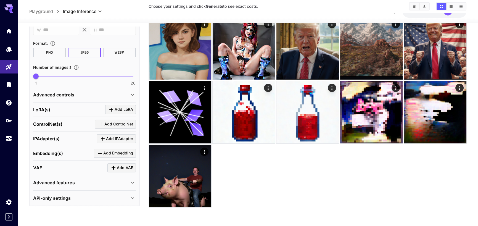
click at [69, 96] on p "Advanced controls" at bounding box center [53, 94] width 41 height 7
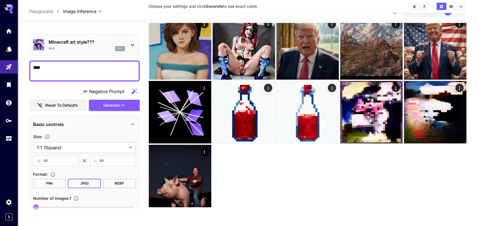
scroll to position [0, 0]
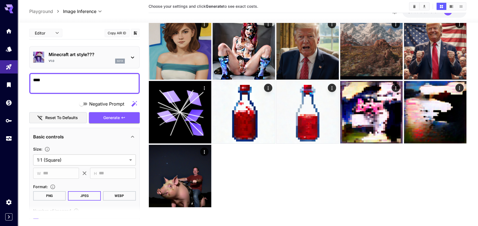
drag, startPoint x: 63, startPoint y: 78, endPoint x: 34, endPoint y: 76, distance: 28.5
click at [34, 77] on textarea "****" at bounding box center [84, 83] width 103 height 13
type textarea "*"
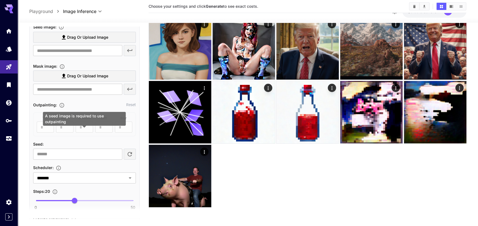
scroll to position [196, 0]
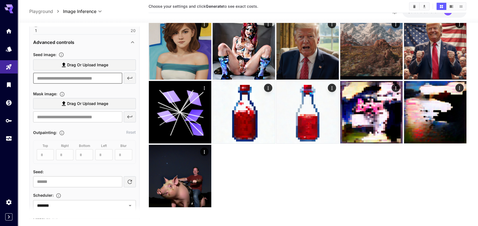
click at [70, 75] on input "text" at bounding box center [77, 78] width 89 height 11
click at [74, 63] on span "Drag or upload image" at bounding box center [87, 65] width 41 height 7
click at [0, 0] on input "Drag or upload image" at bounding box center [0, 0] width 0 height 0
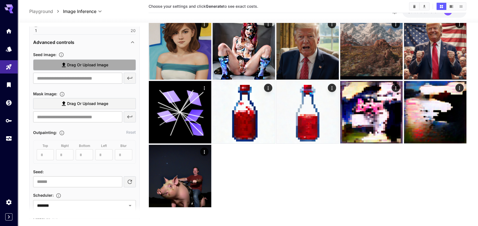
click at [79, 63] on span "Drag or upload image" at bounding box center [87, 65] width 41 height 7
click at [0, 0] on input "Drag or upload image" at bounding box center [0, 0] width 0 height 0
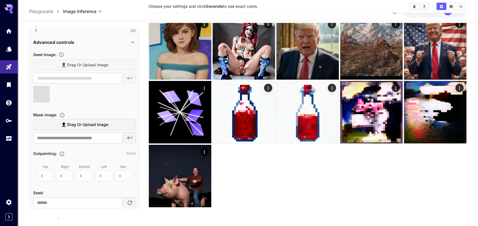
type input "**********"
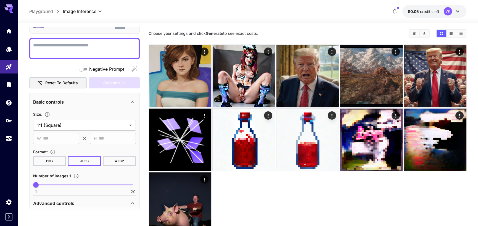
scroll to position [0, 0]
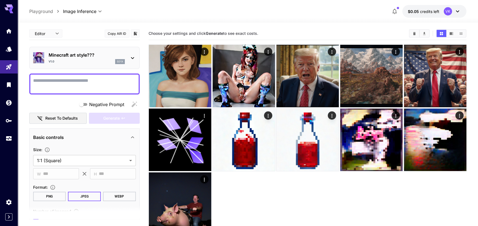
click at [79, 78] on textarea "Negative Prompt" at bounding box center [84, 83] width 103 height 13
click at [101, 85] on textarea "Negative Prompt" at bounding box center [84, 83] width 103 height 13
paste textarea "**********"
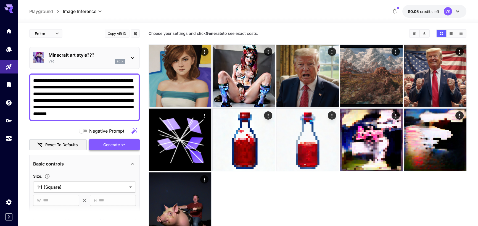
type textarea "**********"
click at [108, 143] on span "Generate" at bounding box center [111, 144] width 17 height 7
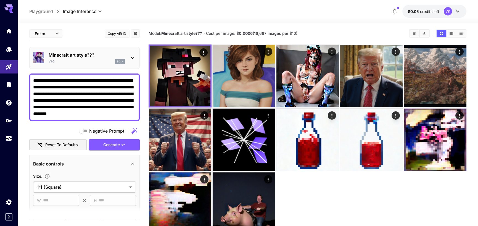
click at [83, 57] on p "Minecraft art style???" at bounding box center [87, 55] width 76 height 7
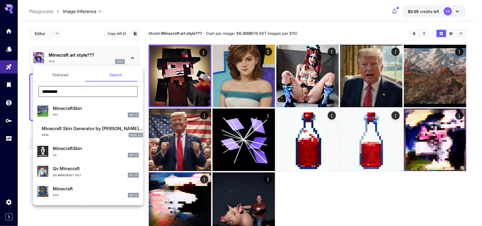
drag, startPoint x: 74, startPoint y: 94, endPoint x: 41, endPoint y: 92, distance: 33.1
click at [41, 92] on input "*********" at bounding box center [87, 91] width 99 height 11
type input "*"
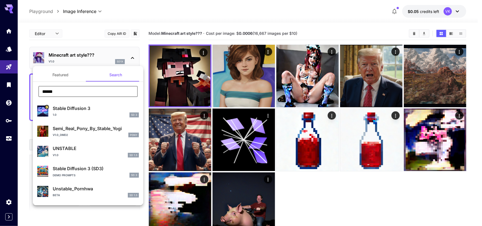
type input "******"
click at [77, 110] on p "Stable Diffusion 3" at bounding box center [96, 108] width 86 height 7
type input "**********"
type input "****"
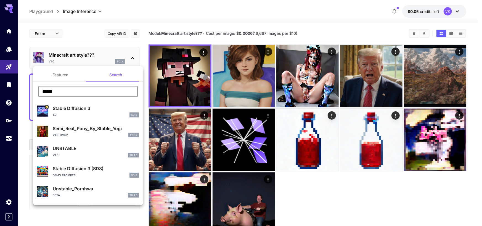
type input "**"
type input "*"
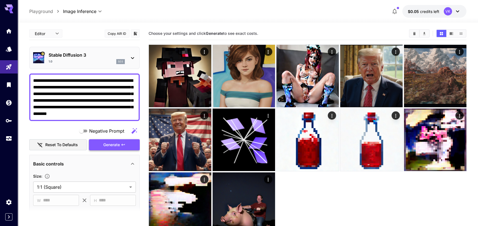
click at [108, 145] on span "Generate" at bounding box center [111, 144] width 17 height 7
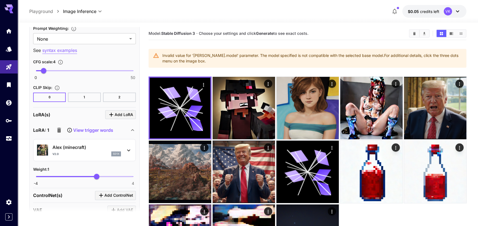
scroll to position [524, 0]
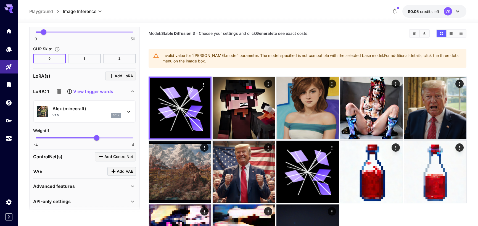
click at [60, 92] on icon "button" at bounding box center [59, 91] width 4 height 5
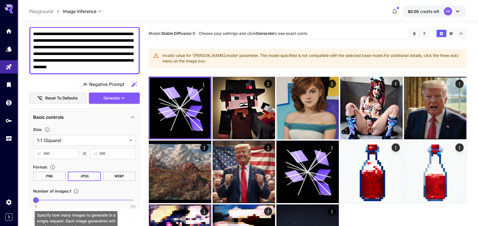
scroll to position [0, 0]
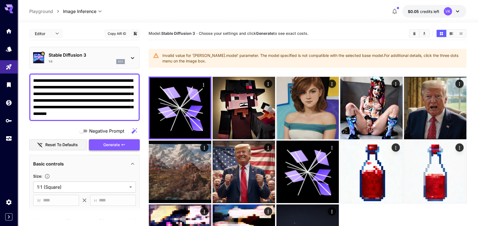
click at [110, 143] on span "Generate" at bounding box center [111, 144] width 17 height 7
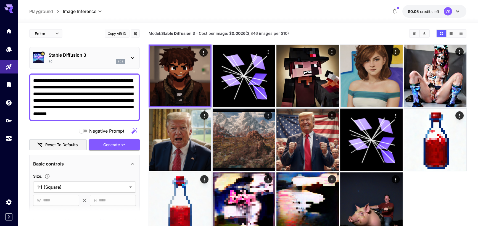
click at [58, 58] on div "Stable Diffusion 3 1.0 sd3" at bounding box center [87, 58] width 76 height 12
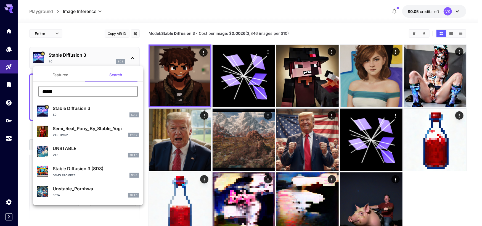
drag, startPoint x: 62, startPoint y: 92, endPoint x: 36, endPoint y: 86, distance: 26.5
click at [36, 86] on div "****** ​" at bounding box center [88, 93] width 110 height 15
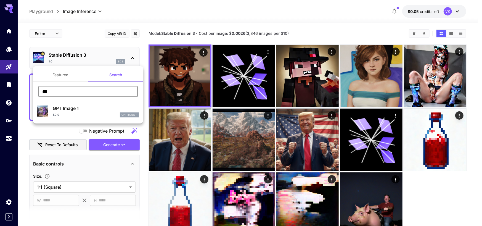
type input "***"
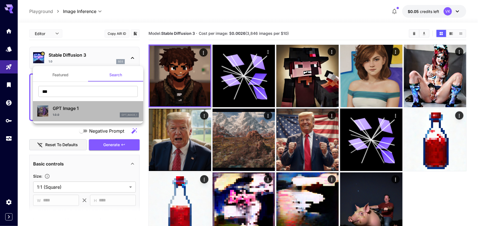
click at [75, 110] on p "GPT Image 1" at bounding box center [96, 108] width 86 height 7
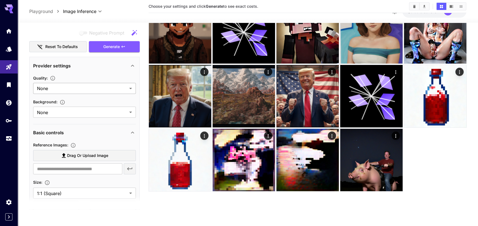
scroll to position [116, 0]
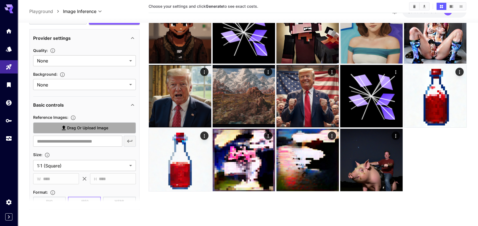
click at [83, 126] on span "Drag or upload image" at bounding box center [87, 127] width 41 height 7
click at [0, 0] on input "Drag or upload image" at bounding box center [0, 0] width 0 height 0
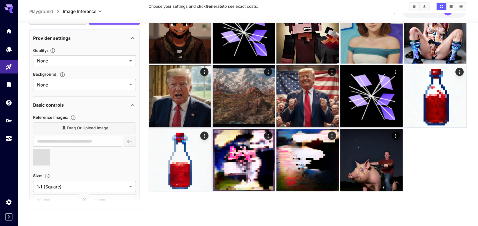
type input "**********"
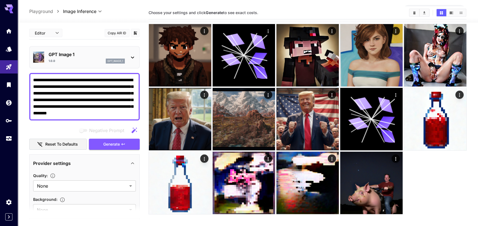
scroll to position [0, 0]
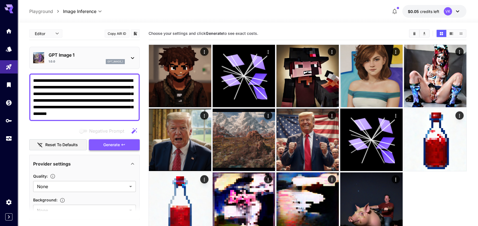
click at [111, 141] on span "Generate" at bounding box center [111, 144] width 17 height 7
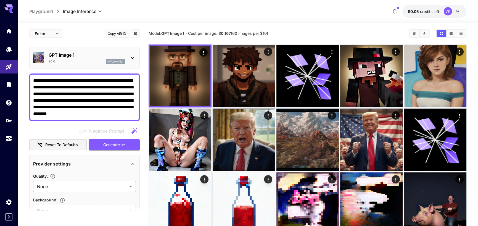
drag, startPoint x: 233, startPoint y: 32, endPoint x: 268, endPoint y: 33, distance: 34.2
click at [268, 33] on span "Cost per image: $ 0.167 (60 images per $10)" at bounding box center [228, 33] width 80 height 5
click at [103, 55] on p "GPT Image 1" at bounding box center [87, 55] width 76 height 7
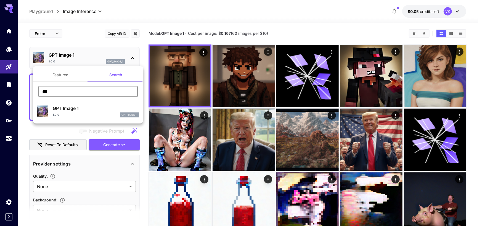
drag, startPoint x: 66, startPoint y: 90, endPoint x: 39, endPoint y: 88, distance: 27.4
click at [39, 88] on input "***" at bounding box center [87, 91] width 99 height 11
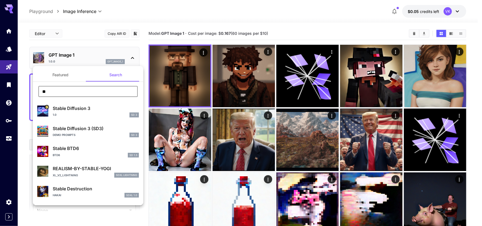
type input "*"
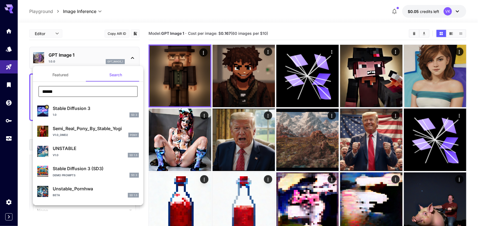
click at [108, 89] on input "******" at bounding box center [87, 91] width 99 height 11
drag, startPoint x: 69, startPoint y: 94, endPoint x: 41, endPoint y: 94, distance: 27.9
click at [41, 94] on input "******" at bounding box center [87, 91] width 99 height 11
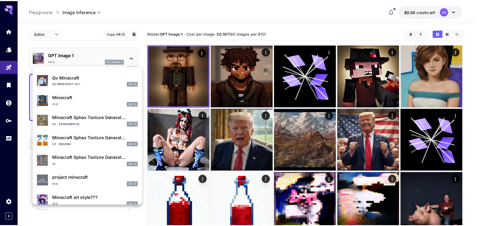
scroll to position [99, 0]
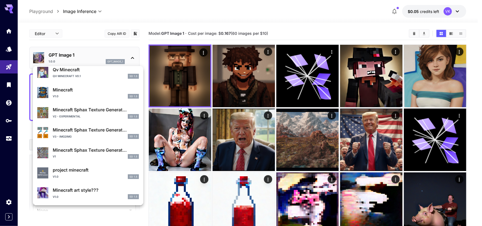
type input "*********"
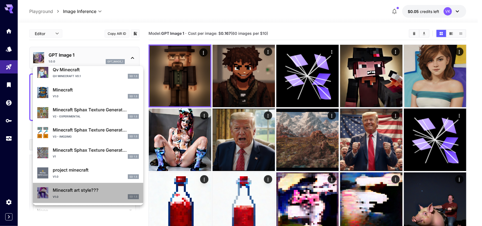
click at [98, 190] on p "Minecraft art style???" at bounding box center [96, 189] width 86 height 7
type input "**********"
type input "***"
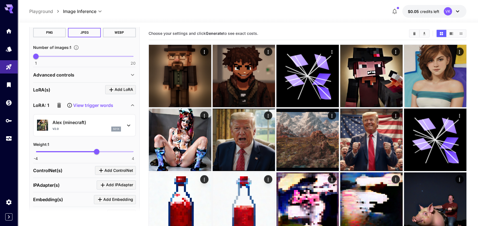
scroll to position [221, 0]
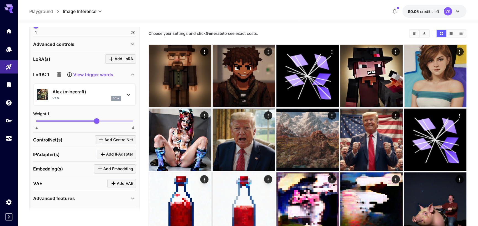
click at [59, 74] on icon "button" at bounding box center [59, 74] width 4 height 5
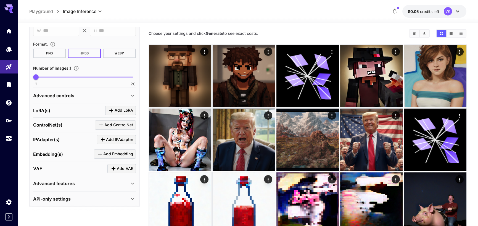
scroll to position [170, 0]
click at [83, 95] on div "Advanced controls" at bounding box center [81, 95] width 96 height 7
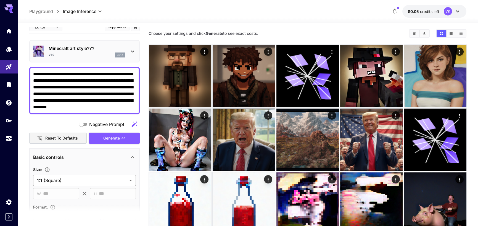
scroll to position [0, 0]
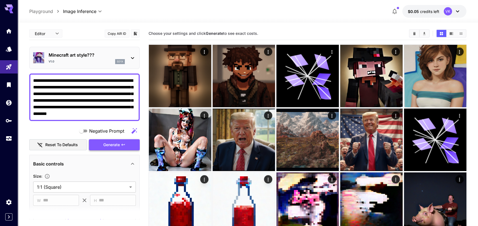
click at [109, 145] on span "Generate" at bounding box center [111, 144] width 17 height 7
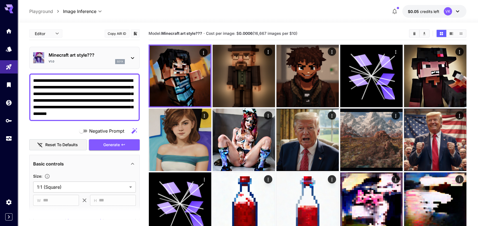
drag, startPoint x: 127, startPoint y: 113, endPoint x: 26, endPoint y: 77, distance: 107.1
click at [26, 77] on section "**********" at bounding box center [248, 169] width 460 height 292
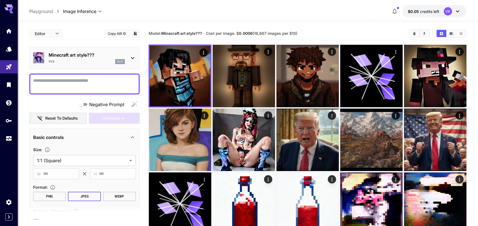
click at [79, 88] on textarea "Negative Prompt" at bounding box center [84, 83] width 103 height 13
paste textarea "**********"
type textarea "**********"
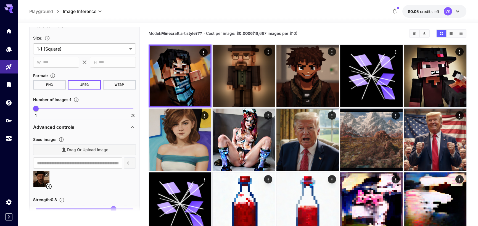
scroll to position [28, 0]
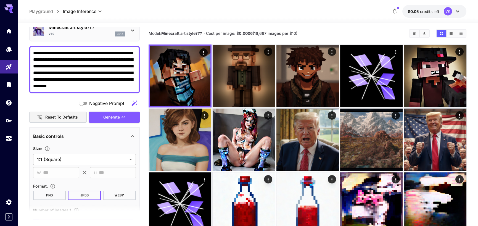
click at [119, 88] on textarea "**********" at bounding box center [84, 70] width 103 height 40
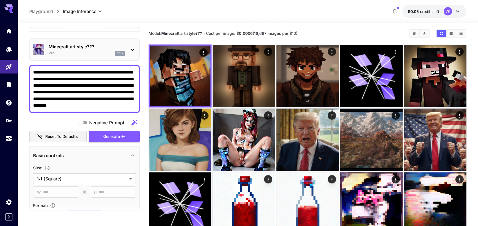
scroll to position [0, 0]
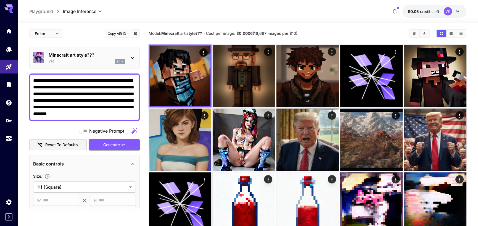
click at [76, 54] on p "Minecraft art style???" at bounding box center [87, 55] width 76 height 7
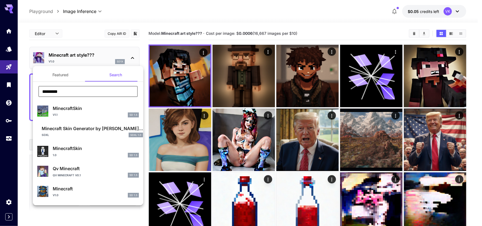
drag, startPoint x: 69, startPoint y: 91, endPoint x: 38, endPoint y: 91, distance: 30.9
click at [38, 91] on div "********* ​" at bounding box center [88, 93] width 110 height 15
click at [65, 74] on button "Featured" at bounding box center [60, 74] width 55 height 13
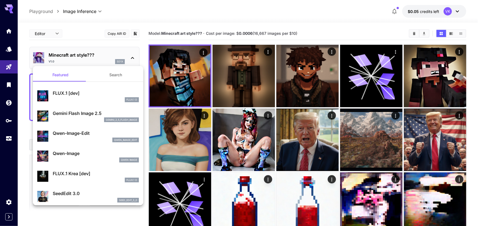
click at [92, 96] on p "FLUX.1 [dev]" at bounding box center [96, 93] width 86 height 7
type input "**********"
type input "****"
type input "**"
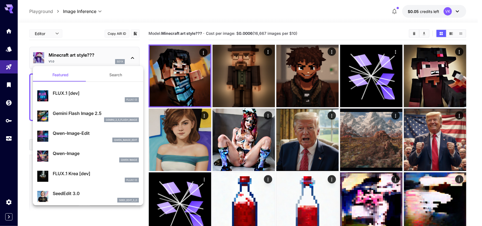
type input "***"
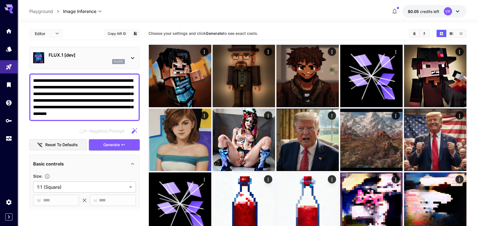
click at [98, 85] on textarea "**********" at bounding box center [84, 97] width 103 height 40
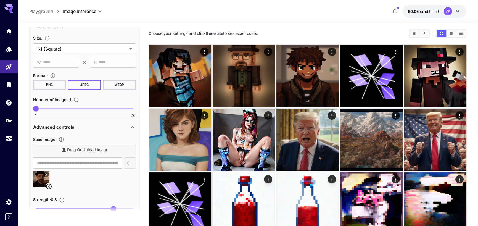
scroll to position [28, 0]
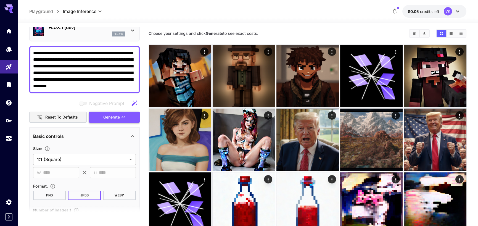
click at [115, 117] on span "Generate" at bounding box center [111, 117] width 17 height 7
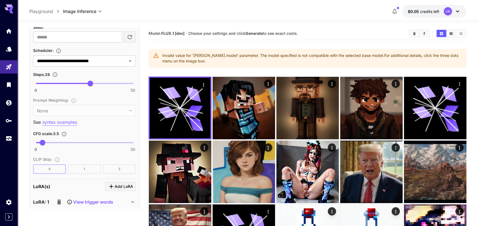
scroll to position [552, 0]
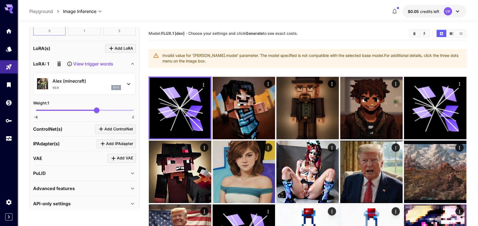
click at [58, 65] on icon "button" at bounding box center [59, 63] width 4 height 5
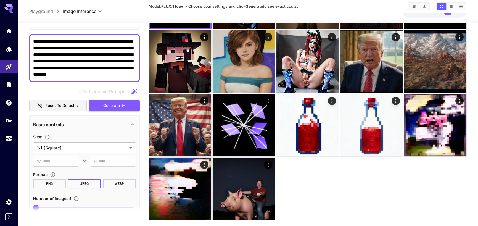
scroll to position [0, 0]
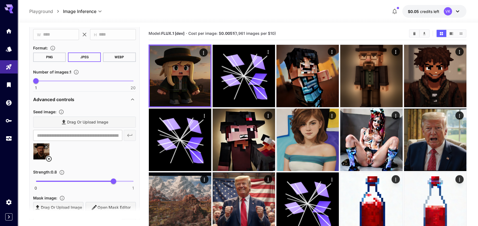
scroll to position [221, 0]
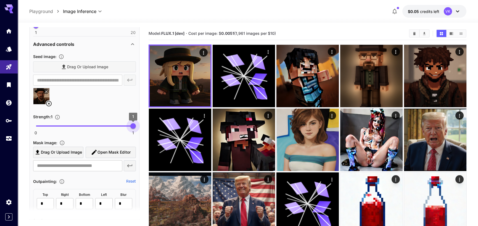
drag, startPoint x: 116, startPoint y: 123, endPoint x: 140, endPoint y: 124, distance: 24.0
click at [140, 124] on main "**********" at bounding box center [247, 165] width 437 height 276
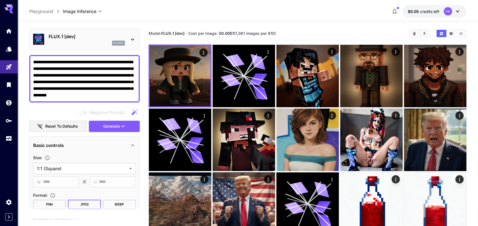
scroll to position [0, 0]
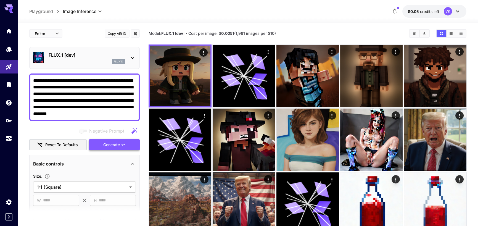
click at [116, 142] on span "Generate" at bounding box center [111, 144] width 17 height 7
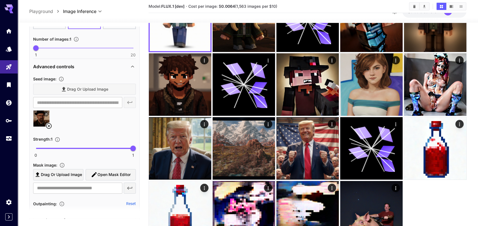
scroll to position [166, 0]
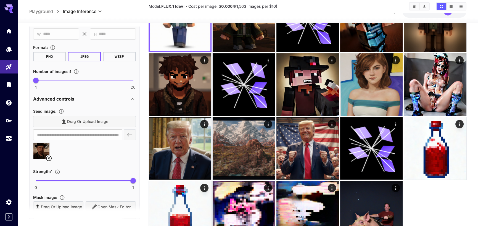
click at [102, 180] on span at bounding box center [84, 180] width 97 height 1
type input "***"
drag, startPoint x: 102, startPoint y: 180, endPoint x: 113, endPoint y: 179, distance: 11.6
click at [113, 179] on span "0.8" at bounding box center [114, 181] width 6 height 6
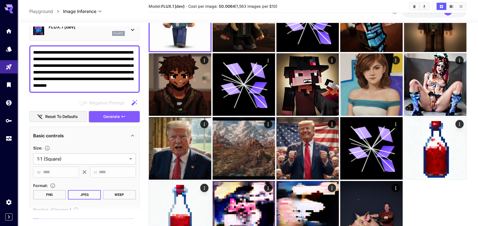
scroll to position [0, 0]
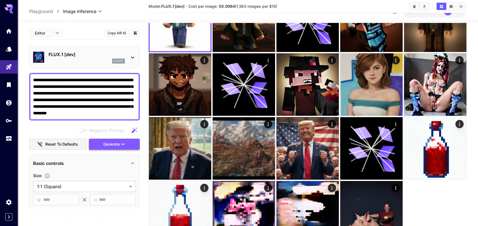
click at [108, 144] on span "Generate" at bounding box center [111, 144] width 17 height 7
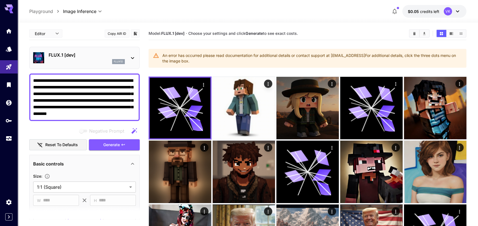
click at [56, 57] on p "FLUX.1 [dev]" at bounding box center [87, 55] width 76 height 7
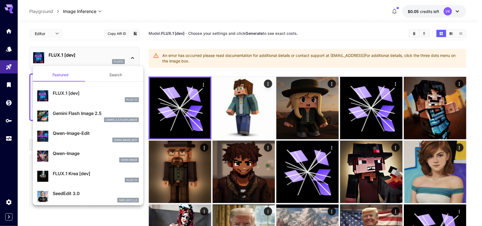
click at [117, 111] on p "Gemini Flash Image 2.5" at bounding box center [96, 113] width 86 height 7
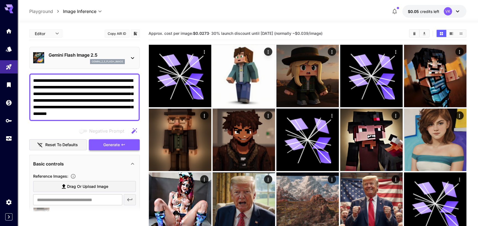
click at [113, 145] on span "Generate" at bounding box center [111, 144] width 17 height 7
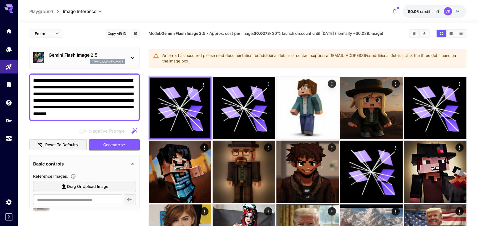
click at [74, 58] on p "Gemini Flash Image 2.5" at bounding box center [87, 55] width 76 height 7
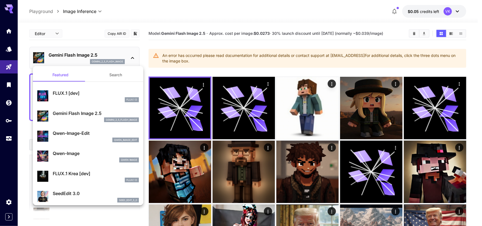
click at [89, 154] on p "Qwen-Image" at bounding box center [96, 153] width 86 height 7
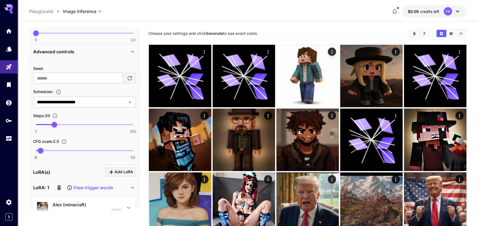
scroll to position [268, 0]
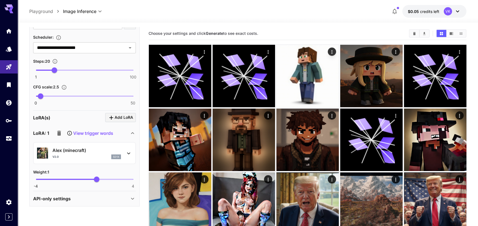
click at [61, 131] on icon "button" at bounding box center [59, 133] width 7 height 7
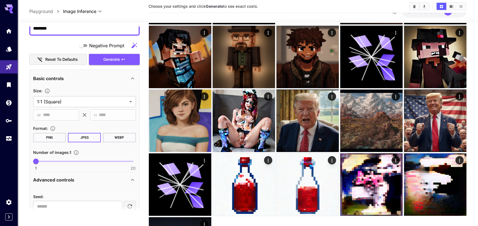
scroll to position [36, 0]
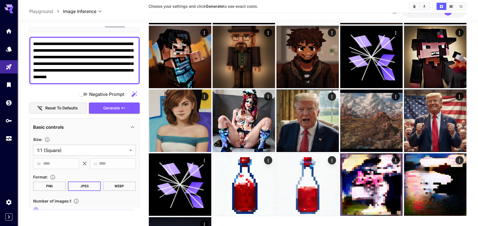
click at [72, 126] on div "Basic controls" at bounding box center [81, 127] width 96 height 7
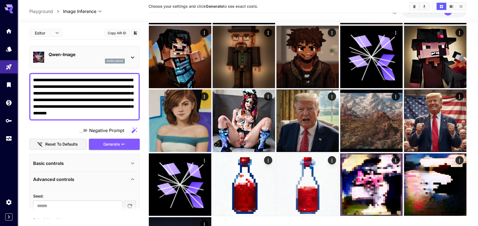
scroll to position [55, 0]
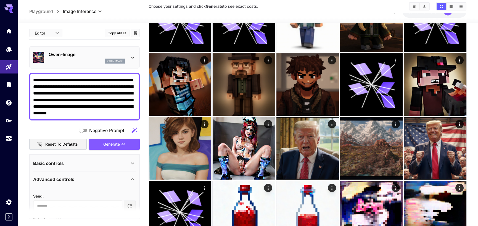
click at [58, 165] on p "Basic controls" at bounding box center [48, 163] width 31 height 7
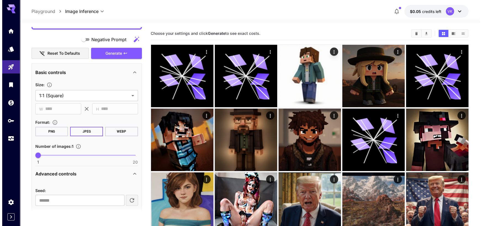
scroll to position [0, 0]
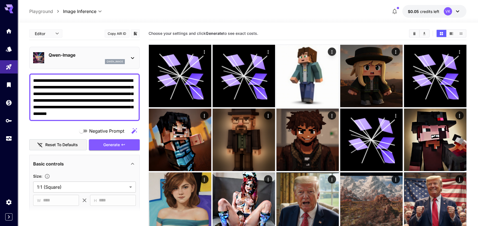
click at [53, 61] on div "qwen_image" at bounding box center [87, 61] width 76 height 5
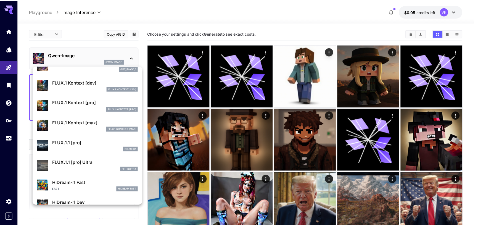
scroll to position [361, 0]
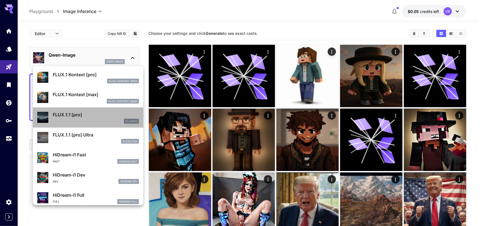
click at [97, 118] on p "FLUX.1.1 [pro]" at bounding box center [96, 114] width 86 height 7
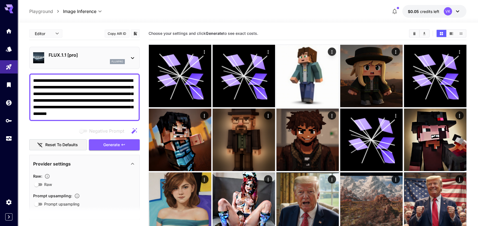
click at [70, 52] on p "FLUX.1.1 [pro]" at bounding box center [87, 55] width 76 height 7
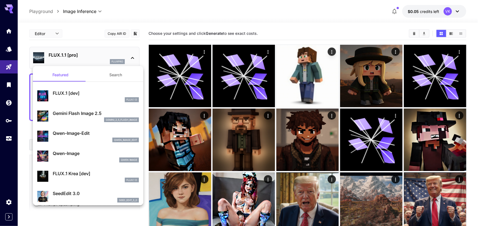
click at [100, 74] on button "Search" at bounding box center [115, 74] width 55 height 13
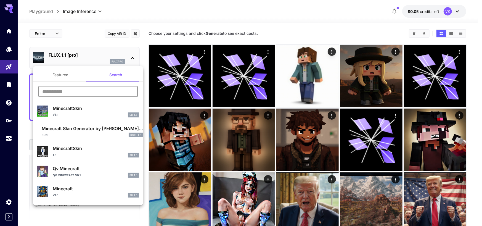
click at [89, 90] on input "text" at bounding box center [87, 91] width 99 height 11
type input "*"
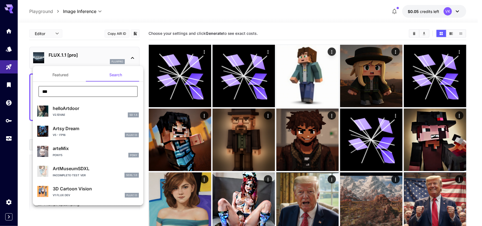
click at [89, 90] on input "***" at bounding box center [87, 91] width 99 height 11
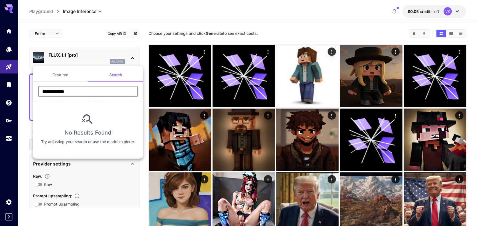
type input "**********"
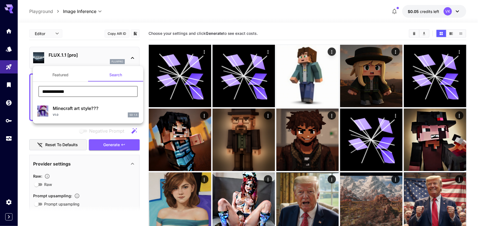
click at [98, 107] on p "Minecraft art style???" at bounding box center [96, 108] width 86 height 7
type input "**********"
type input "***"
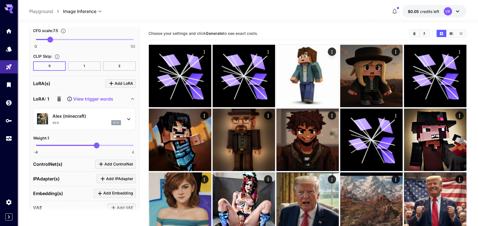
scroll to position [552, 0]
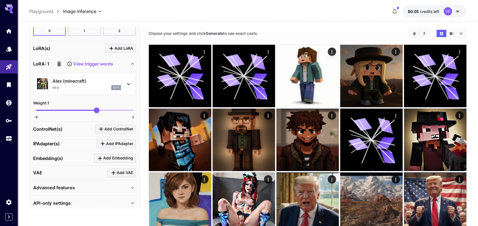
click at [60, 62] on icon "button" at bounding box center [59, 63] width 4 height 5
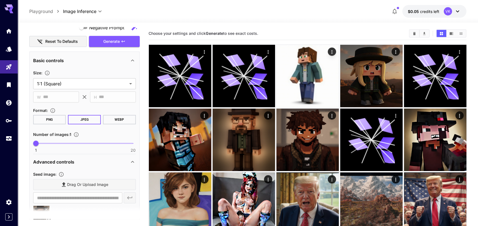
scroll to position [0, 0]
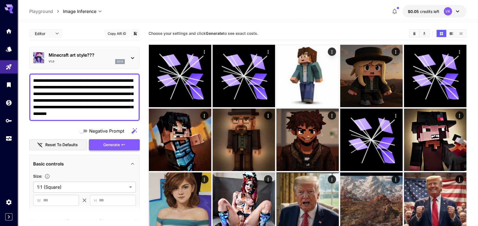
click at [111, 145] on span "Generate" at bounding box center [111, 144] width 17 height 7
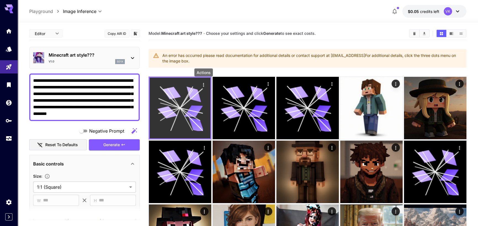
click at [203, 85] on icon "Actions" at bounding box center [203, 85] width 1 height 4
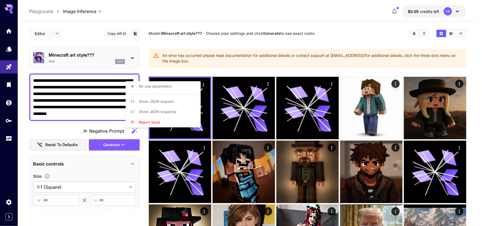
click at [209, 58] on div at bounding box center [241, 113] width 482 height 226
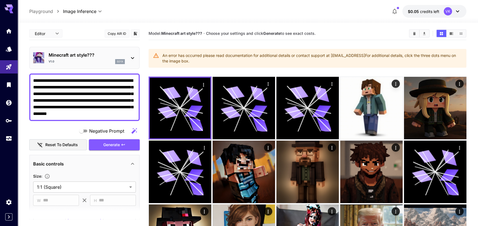
click at [112, 86] on textarea "**********" at bounding box center [84, 97] width 103 height 40
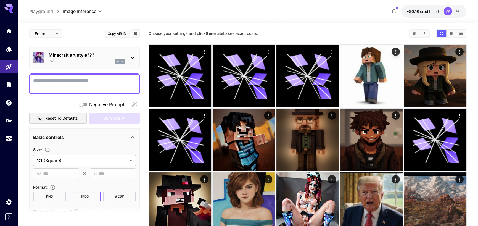
drag, startPoint x: 70, startPoint y: 82, endPoint x: 223, endPoint y: 22, distance: 165.1
click at [223, 22] on div at bounding box center [248, 19] width 460 height 7
click at [417, 11] on span "-$0.16" at bounding box center [413, 11] width 13 height 5
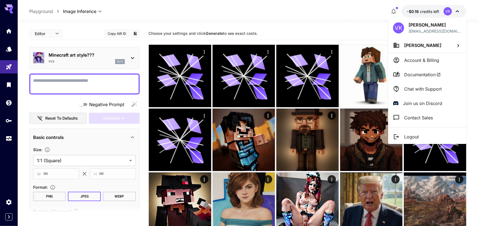
click at [455, 10] on div at bounding box center [241, 113] width 482 height 226
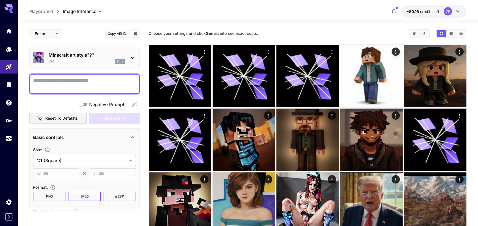
click at [455, 10] on icon at bounding box center [457, 11] width 7 height 7
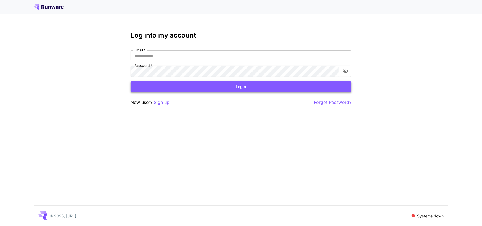
type input "**********"
click at [195, 84] on button "Login" at bounding box center [240, 86] width 221 height 11
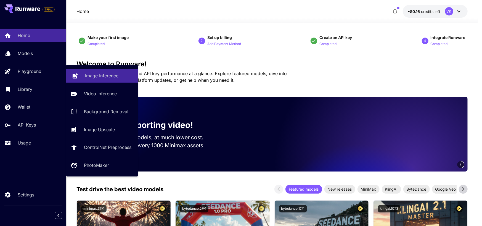
click at [108, 78] on p "Image Inference" at bounding box center [101, 75] width 33 height 7
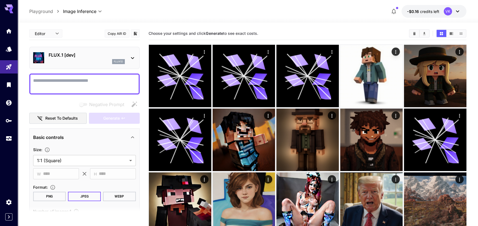
click at [82, 60] on div "flux1d" at bounding box center [87, 61] width 76 height 5
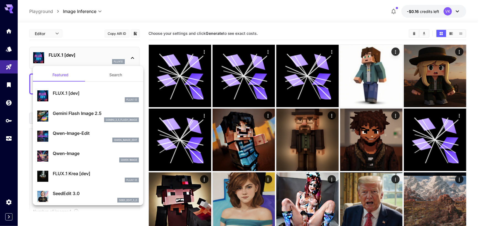
click at [102, 74] on button "Search" at bounding box center [115, 74] width 55 height 13
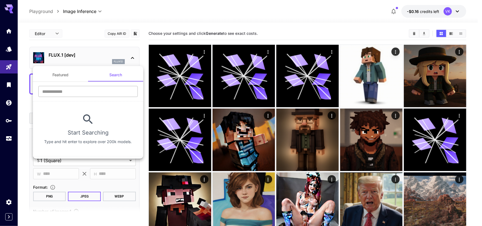
click at [80, 94] on input "text" at bounding box center [87, 91] width 99 height 11
type input "***"
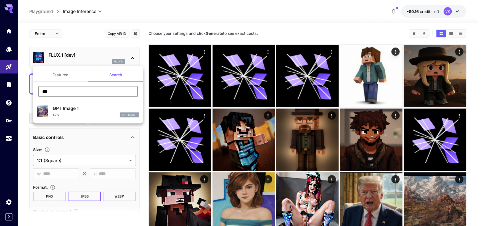
click at [58, 110] on p "GPT Image 1" at bounding box center [96, 108] width 86 height 7
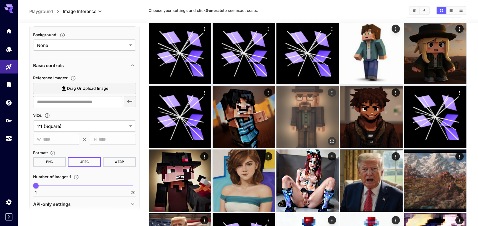
scroll to position [15, 0]
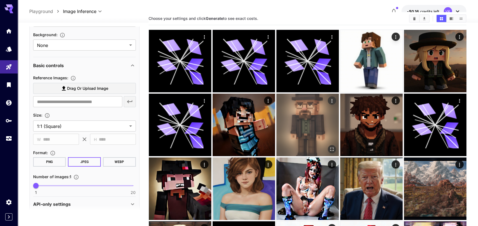
click at [292, 111] on img at bounding box center [307, 125] width 62 height 62
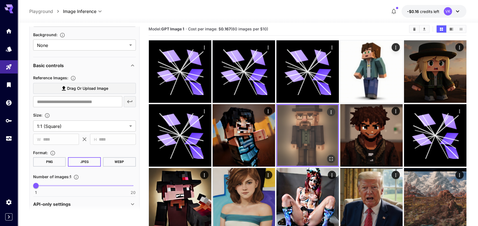
scroll to position [0, 0]
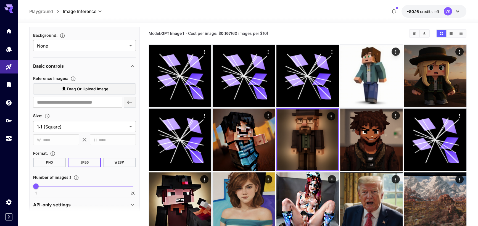
drag, startPoint x: 234, startPoint y: 34, endPoint x: 281, endPoint y: 33, distance: 46.9
click at [281, 33] on section "Model: GPT Image 1 · Cost per image: $ 0.167 (60 images per $10)" at bounding box center [276, 33] width 256 height 7
click at [271, 30] on div "Model: GPT Image 1 · Cost per image: $ 0.167 (60 images per $10)" at bounding box center [307, 33] width 318 height 8
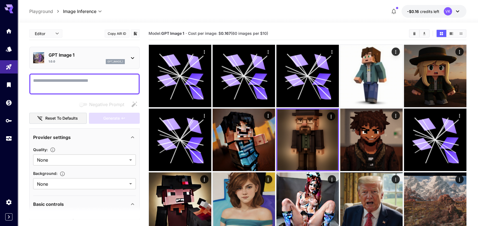
click at [129, 55] on icon at bounding box center [132, 58] width 7 height 7
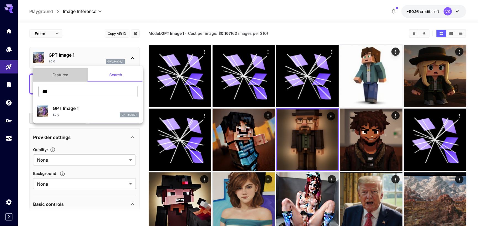
click at [71, 77] on button "Featured" at bounding box center [60, 74] width 55 height 13
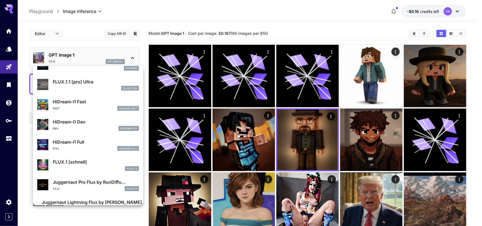
scroll to position [426, 0]
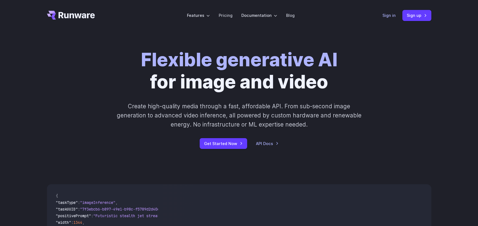
click at [387, 17] on link "Sign in" at bounding box center [388, 15] width 13 height 6
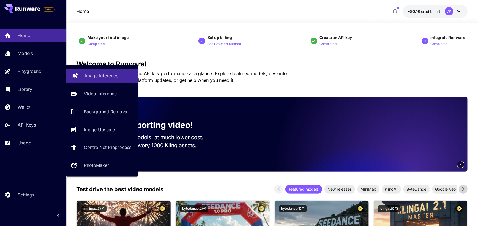
click at [113, 74] on p "Image Inference" at bounding box center [101, 75] width 33 height 7
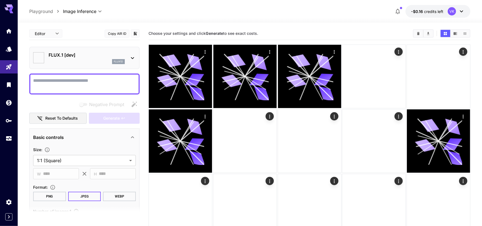
type input "**********"
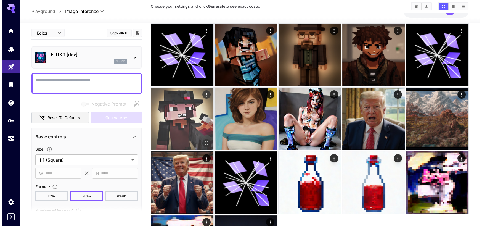
scroll to position [138, 0]
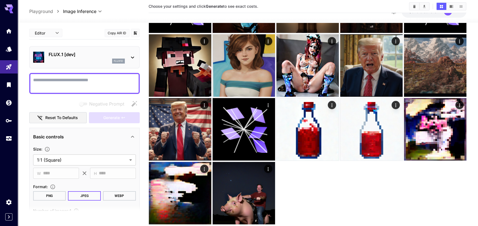
click at [68, 57] on p "FLUX.1 [dev]" at bounding box center [87, 54] width 76 height 7
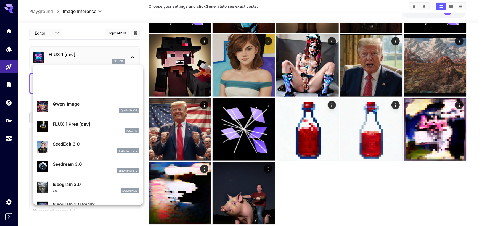
scroll to position [0, 0]
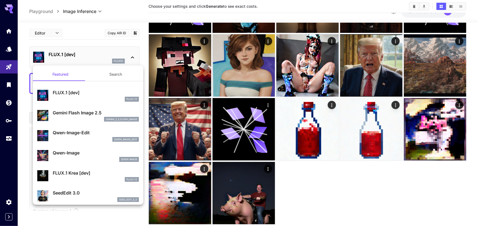
click at [101, 74] on button "Search" at bounding box center [115, 74] width 55 height 13
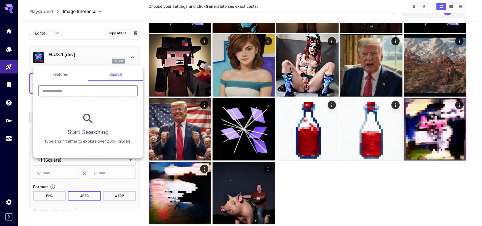
click at [80, 89] on input "text" at bounding box center [87, 90] width 99 height 11
type input "*"
type input "*********"
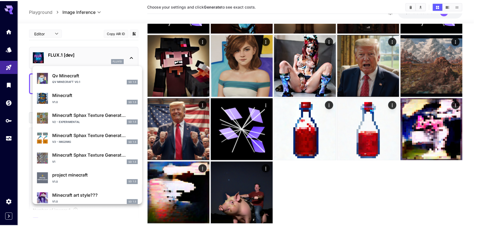
scroll to position [99, 0]
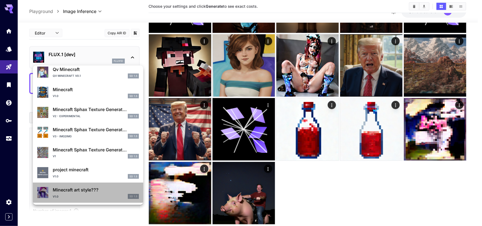
click at [95, 190] on p "Minecraft art style???" at bounding box center [96, 189] width 86 height 7
type input "**********"
type input "***"
type input "**"
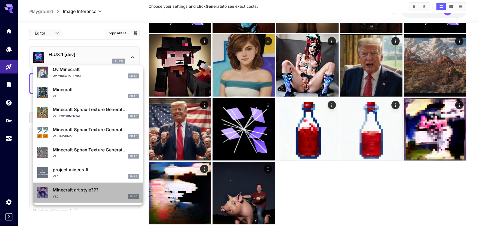
type input "***"
